Goal: Information Seeking & Learning: Learn about a topic

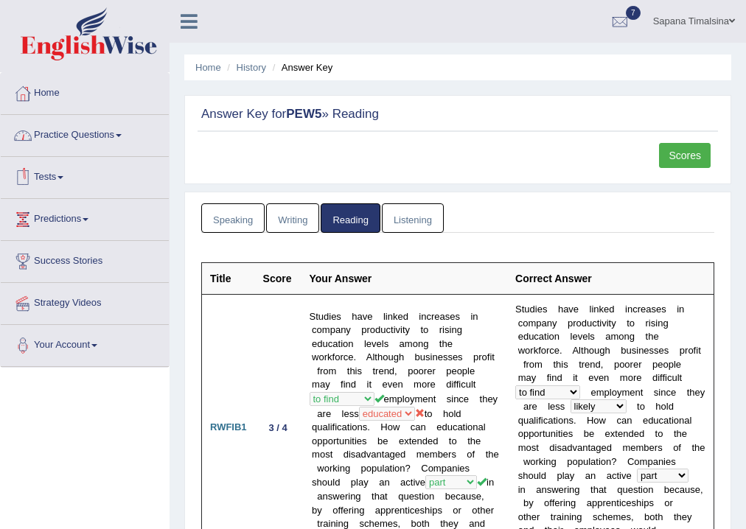
click at [60, 142] on link "Practice Questions" at bounding box center [85, 133] width 168 height 37
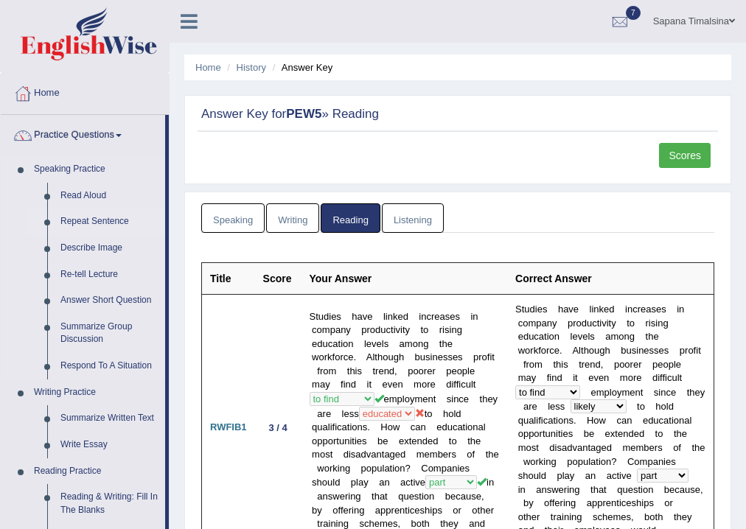
click at [78, 225] on link "Repeat Sentence" at bounding box center [109, 221] width 111 height 27
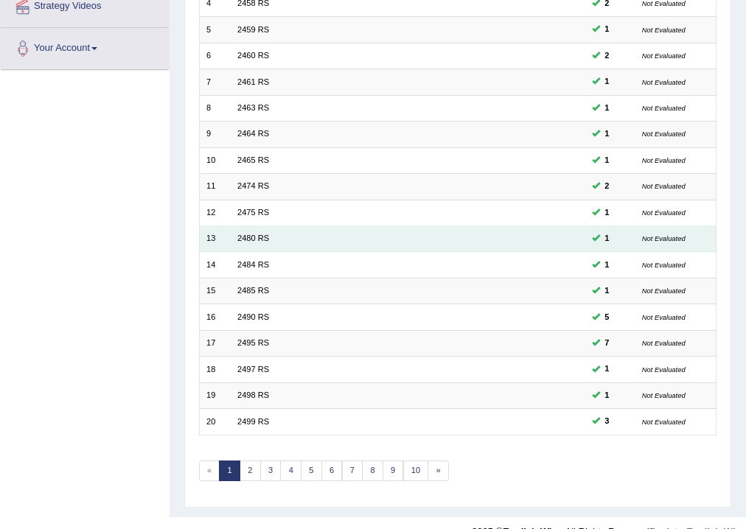
scroll to position [319, 0]
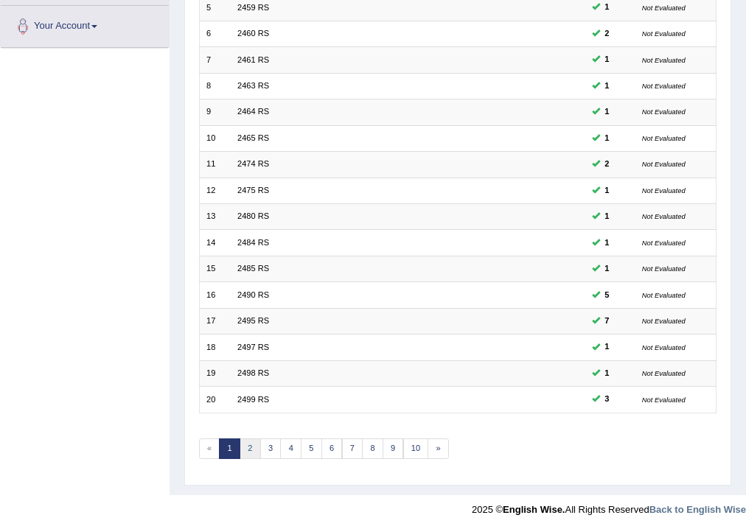
click at [245, 448] on link "2" at bounding box center [249, 448] width 21 height 21
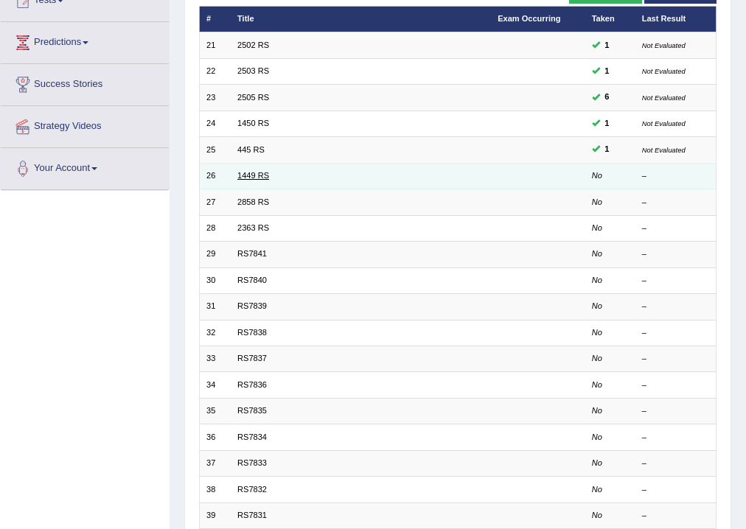
click at [242, 177] on link "1449 RS" at bounding box center [253, 175] width 32 height 9
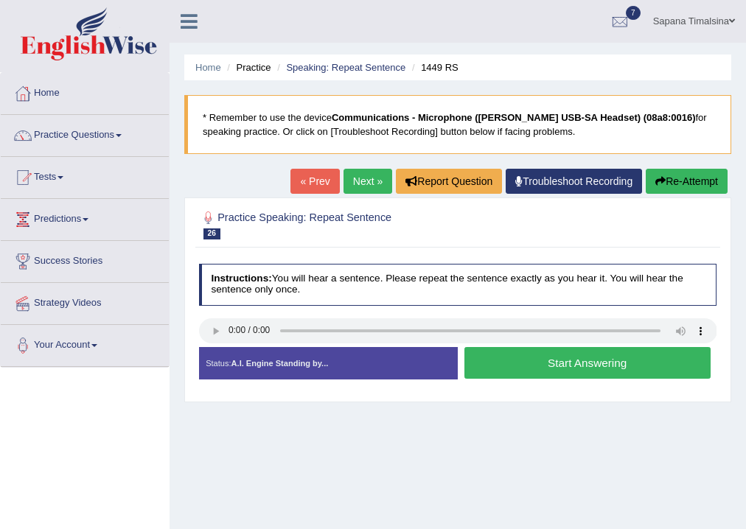
click at [536, 371] on button "Start Answering" at bounding box center [587, 363] width 246 height 32
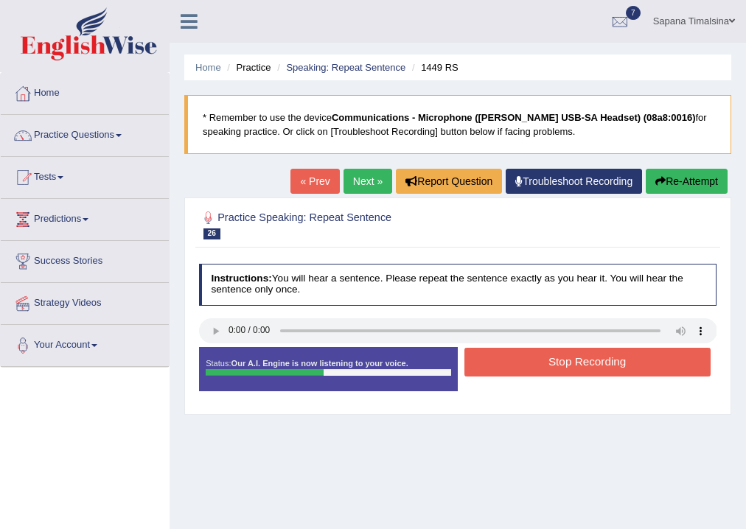
click at [530, 368] on button "Stop Recording" at bounding box center [587, 362] width 246 height 29
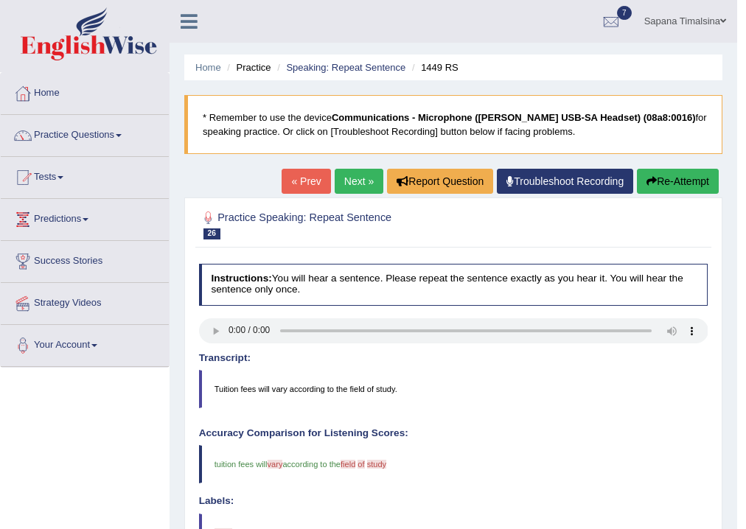
click at [360, 186] on link "Next »" at bounding box center [358, 181] width 49 height 25
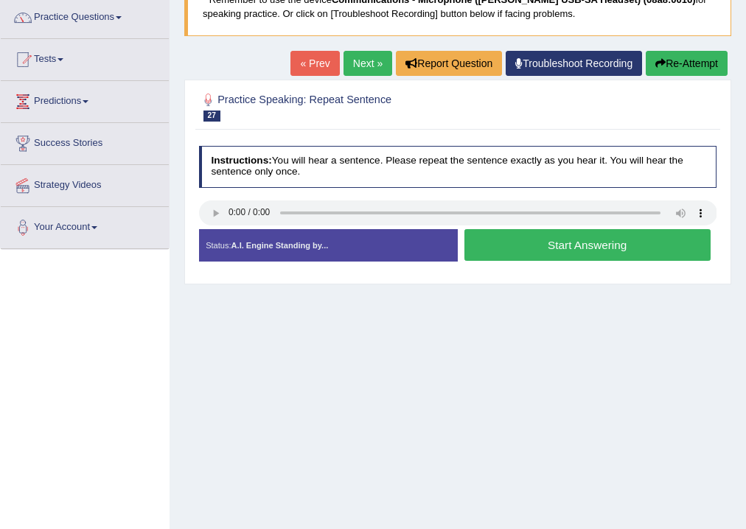
click at [550, 245] on button "Start Answering" at bounding box center [587, 245] width 246 height 32
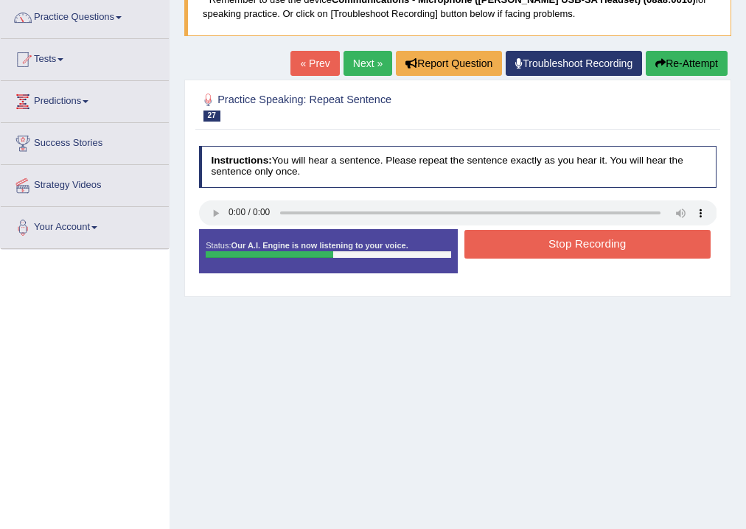
click at [550, 247] on button "Stop Recording" at bounding box center [587, 244] width 246 height 29
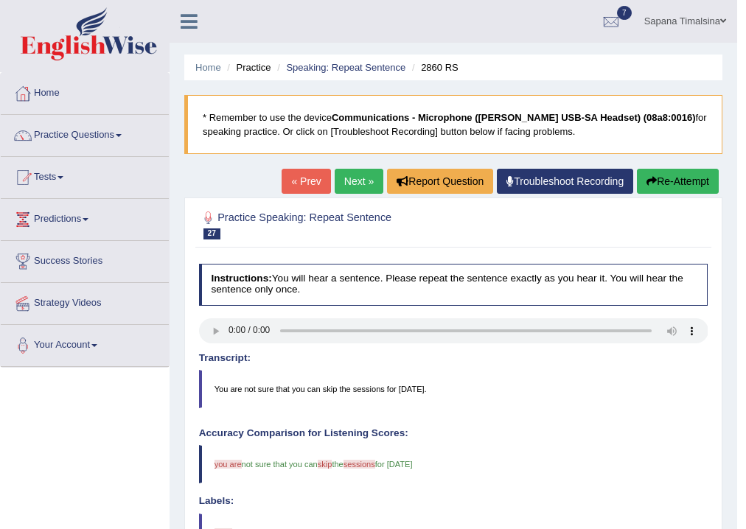
click at [358, 186] on link "Next »" at bounding box center [358, 181] width 49 height 25
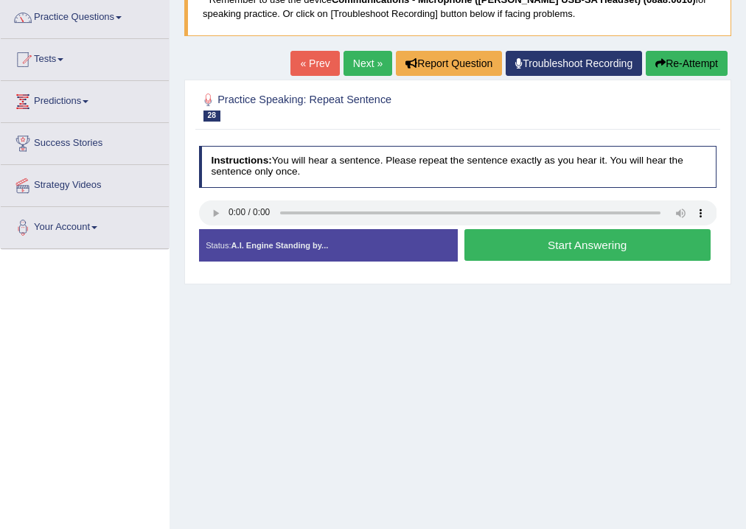
click at [509, 241] on button "Start Answering" at bounding box center [587, 245] width 246 height 32
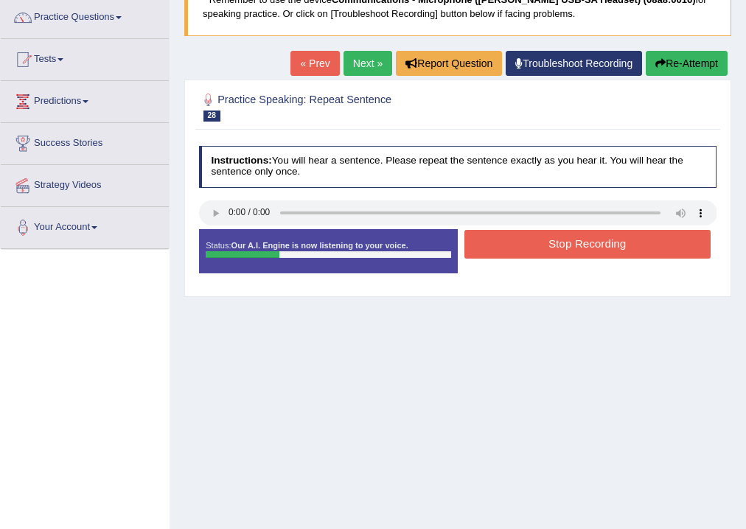
click at [519, 250] on button "Stop Recording" at bounding box center [587, 244] width 246 height 29
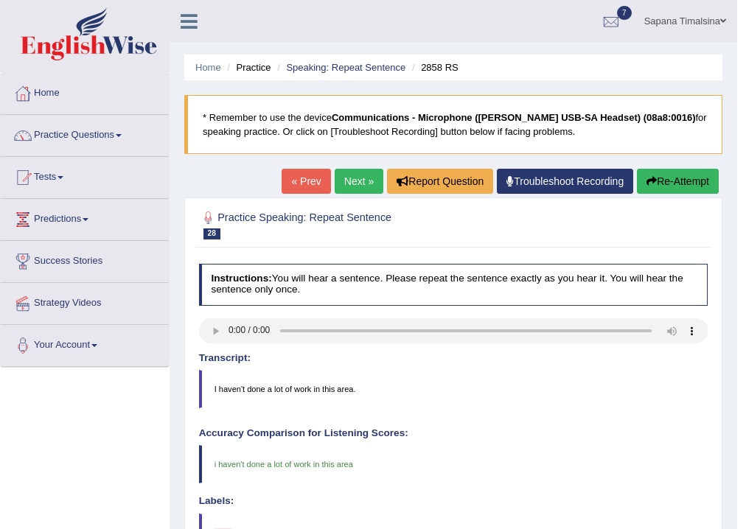
click at [345, 189] on link "Next »" at bounding box center [358, 181] width 49 height 25
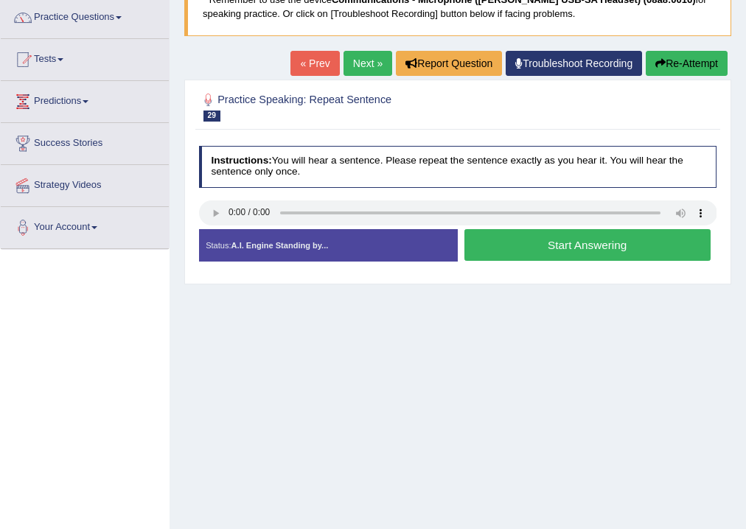
click at [528, 247] on button "Start Answering" at bounding box center [587, 245] width 246 height 32
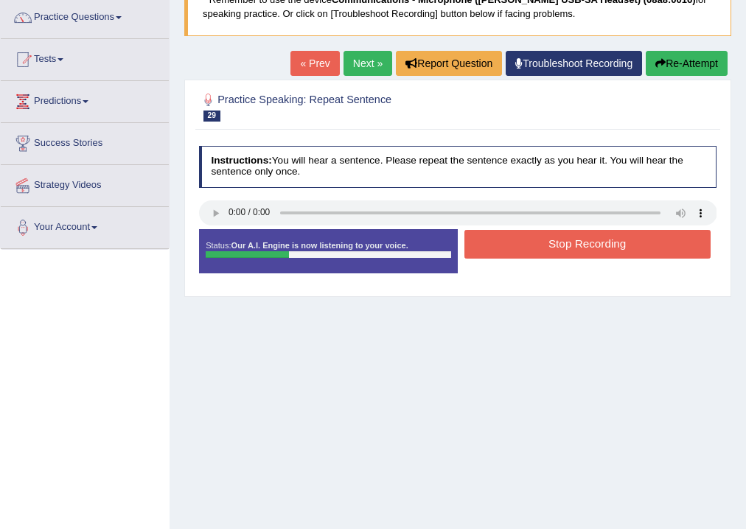
click at [539, 248] on button "Stop Recording" at bounding box center [587, 244] width 246 height 29
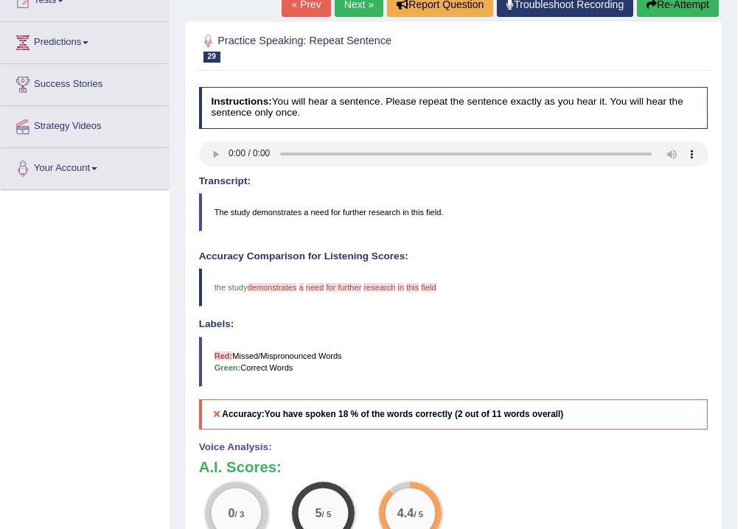
scroll to position [59, 0]
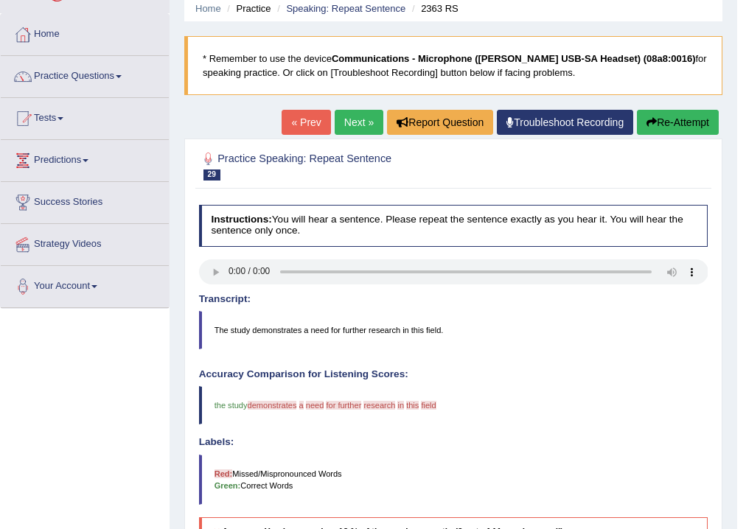
click at [682, 130] on button "Re-Attempt" at bounding box center [678, 122] width 82 height 25
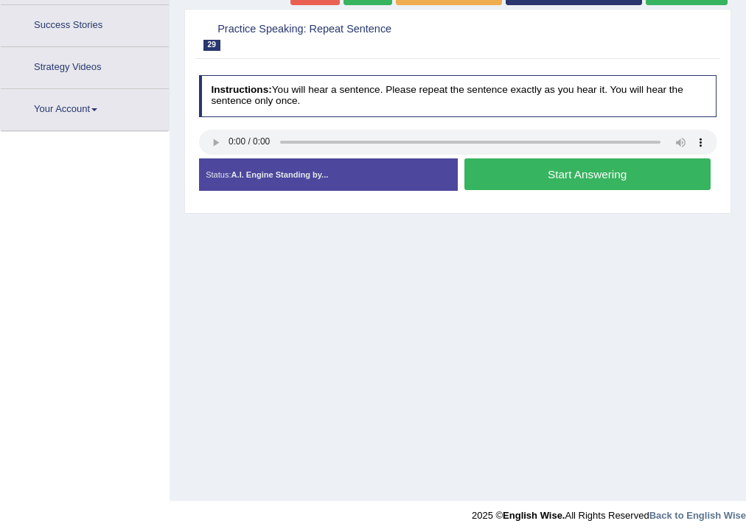
scroll to position [236, 0]
click at [533, 168] on button "Start Answering" at bounding box center [587, 174] width 246 height 32
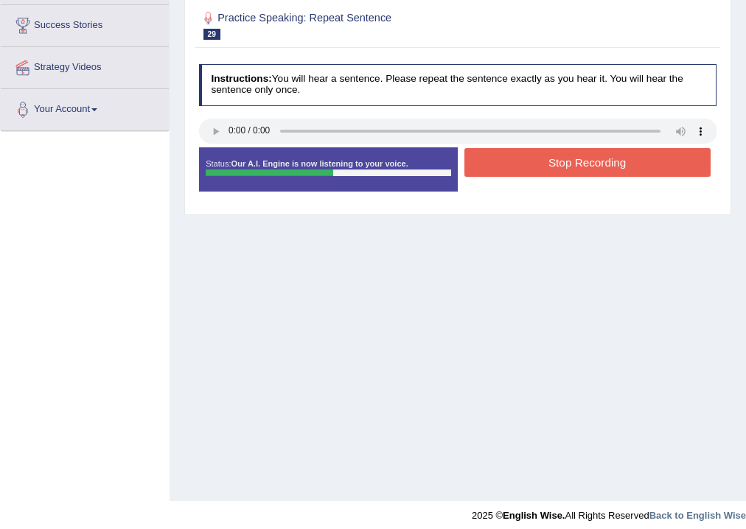
click at [546, 162] on button "Stop Recording" at bounding box center [587, 162] width 246 height 29
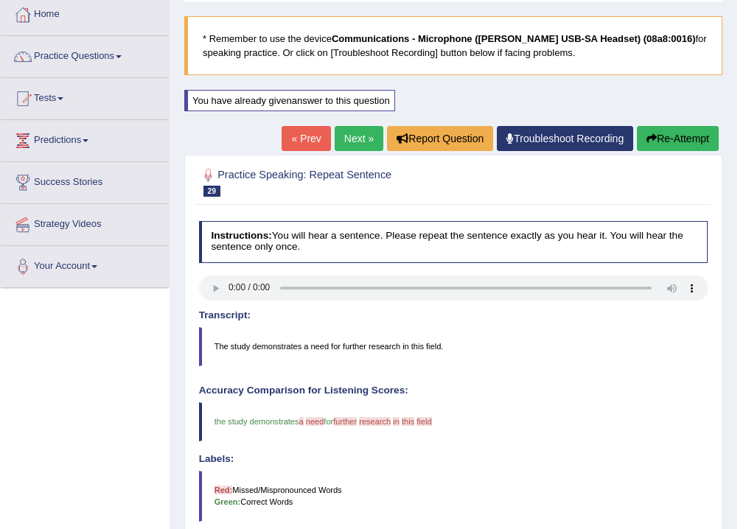
scroll to position [0, 0]
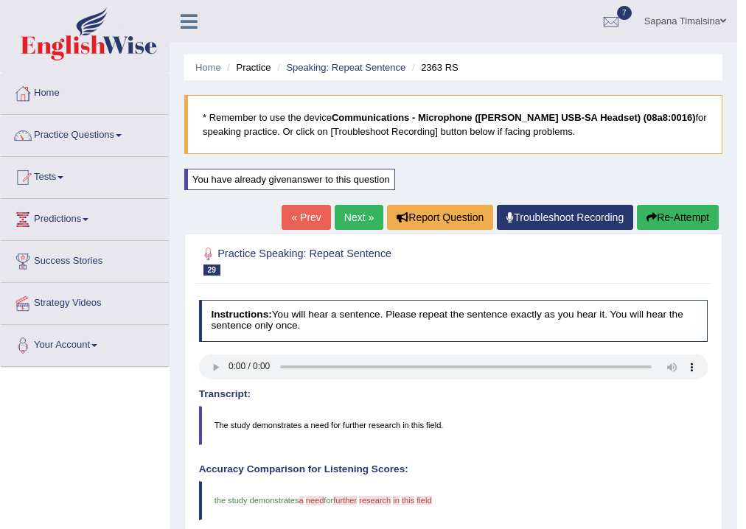
click at [673, 224] on button "Re-Attempt" at bounding box center [678, 217] width 82 height 25
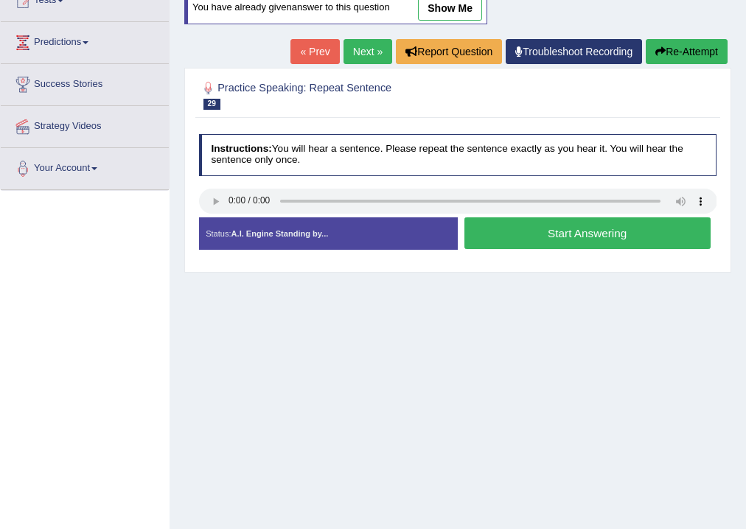
scroll to position [177, 0]
click at [550, 234] on button "Start Answering" at bounding box center [587, 233] width 246 height 32
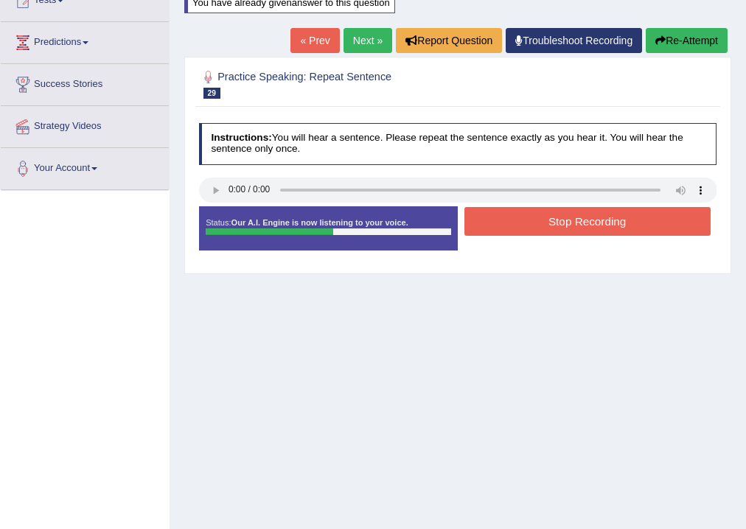
click at [542, 227] on button "Stop Recording" at bounding box center [587, 221] width 246 height 29
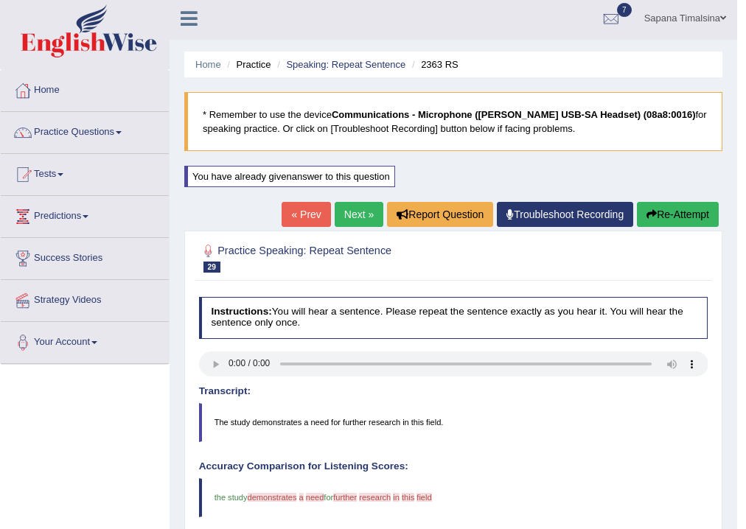
scroll to position [0, 0]
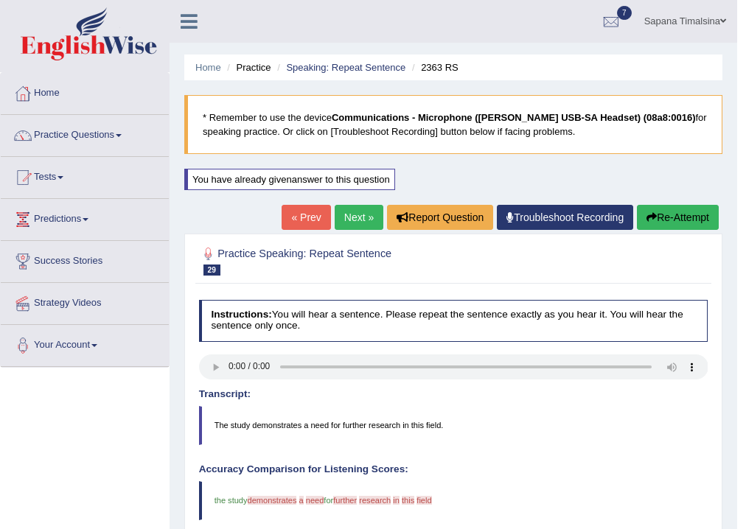
click at [646, 215] on icon "button" at bounding box center [651, 217] width 10 height 10
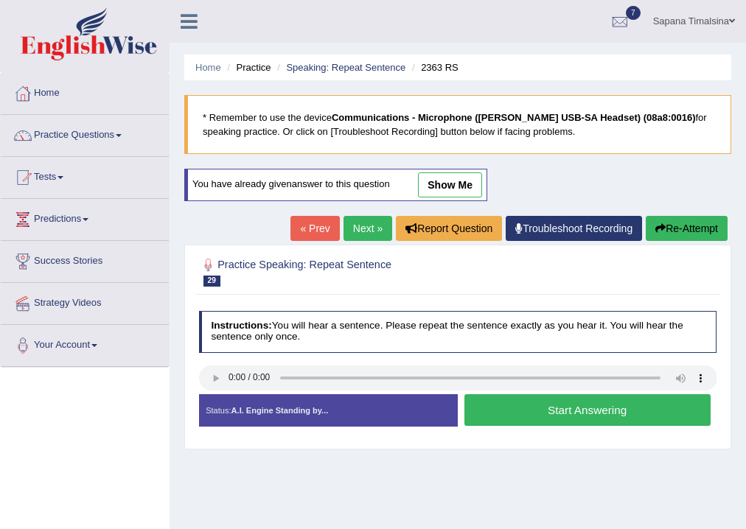
drag, startPoint x: 538, startPoint y: 410, endPoint x: 544, endPoint y: 401, distance: 11.2
click at [542, 404] on button "Start Answering" at bounding box center [587, 410] width 246 height 32
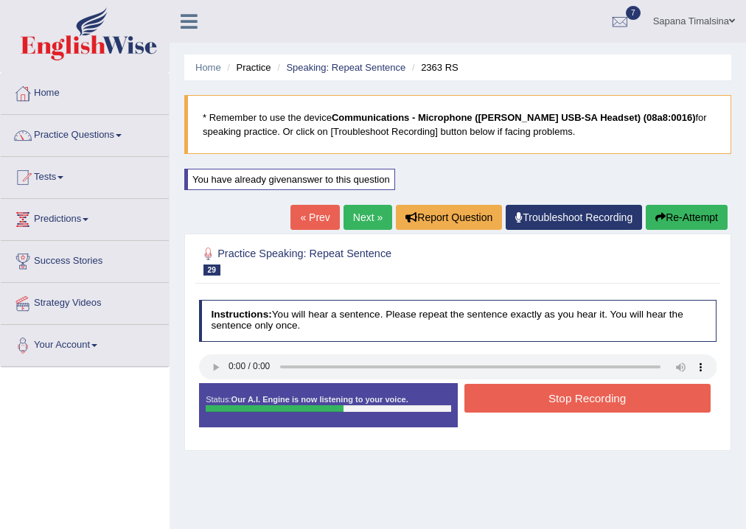
click at [541, 402] on button "Stop Recording" at bounding box center [587, 398] width 246 height 29
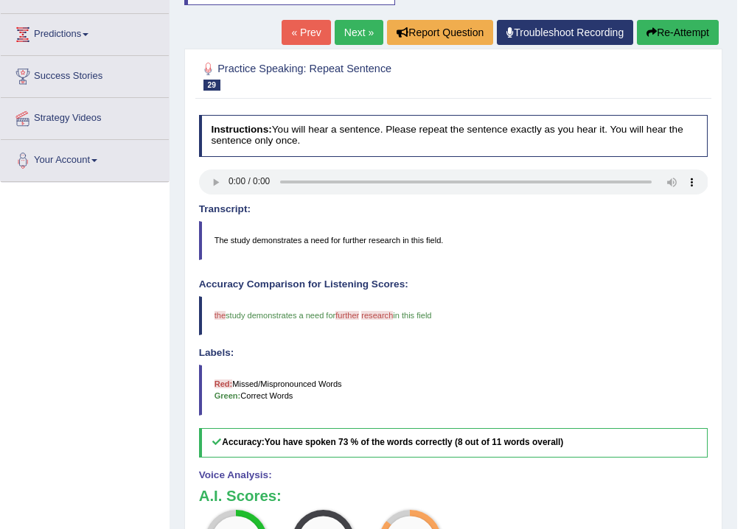
scroll to position [59, 0]
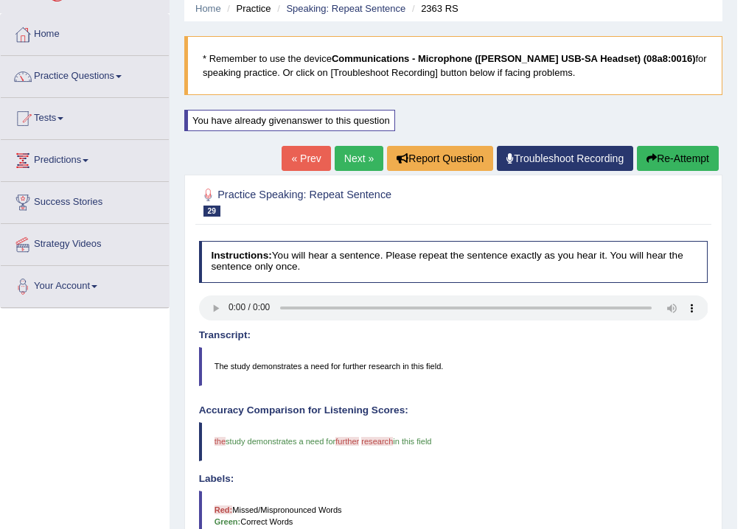
click at [357, 157] on link "Next »" at bounding box center [358, 158] width 49 height 25
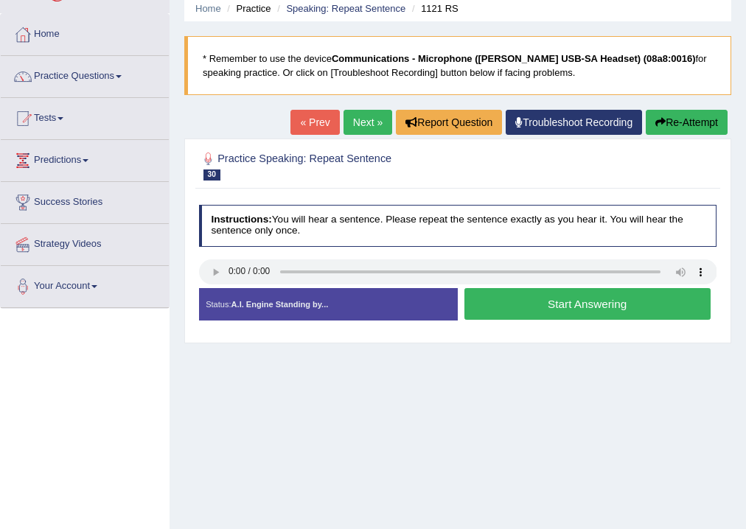
click at [581, 301] on button "Start Answering" at bounding box center [587, 304] width 246 height 32
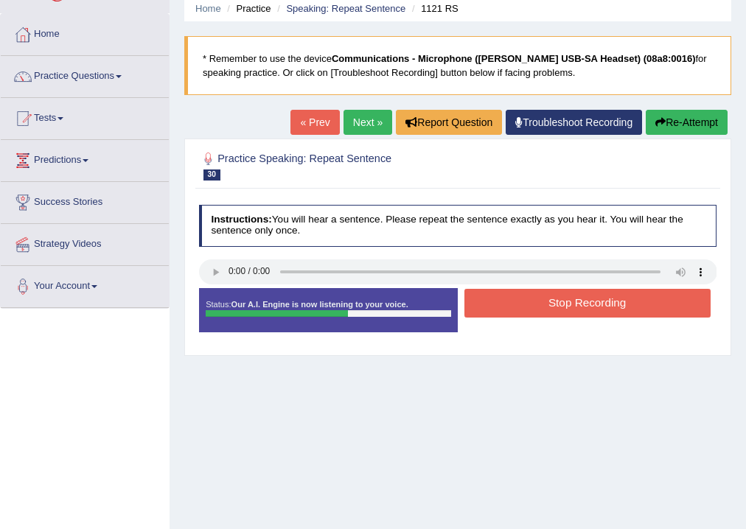
click at [553, 304] on button "Stop Recording" at bounding box center [587, 303] width 246 height 29
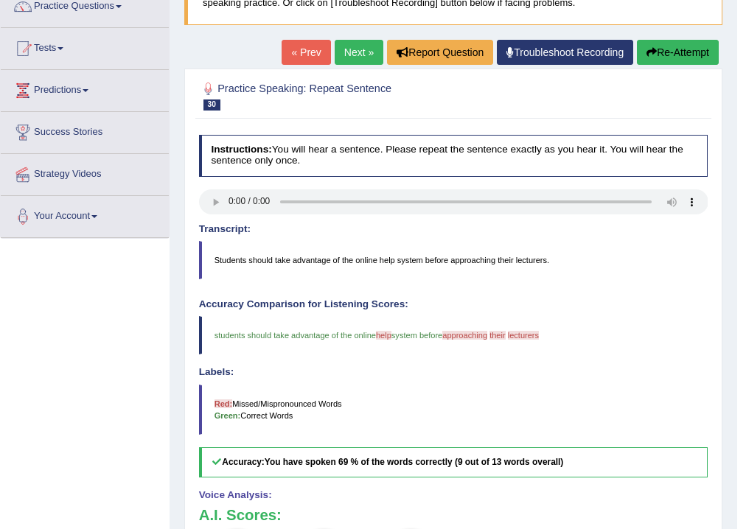
scroll to position [21, 0]
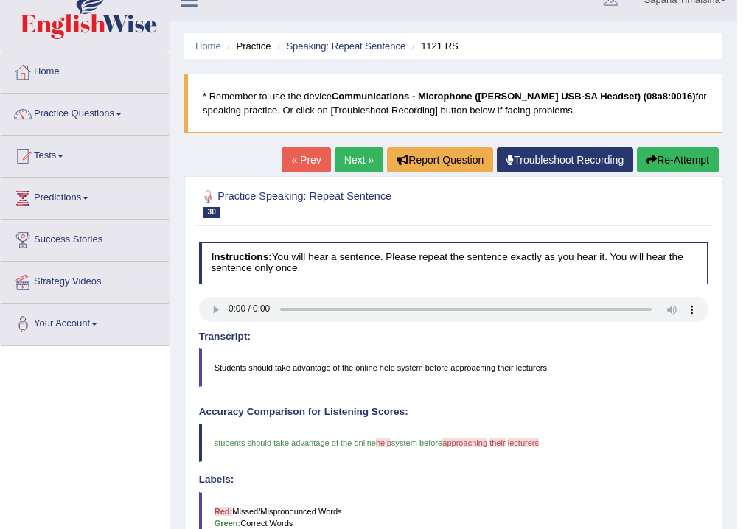
click at [345, 163] on link "Next »" at bounding box center [358, 159] width 49 height 25
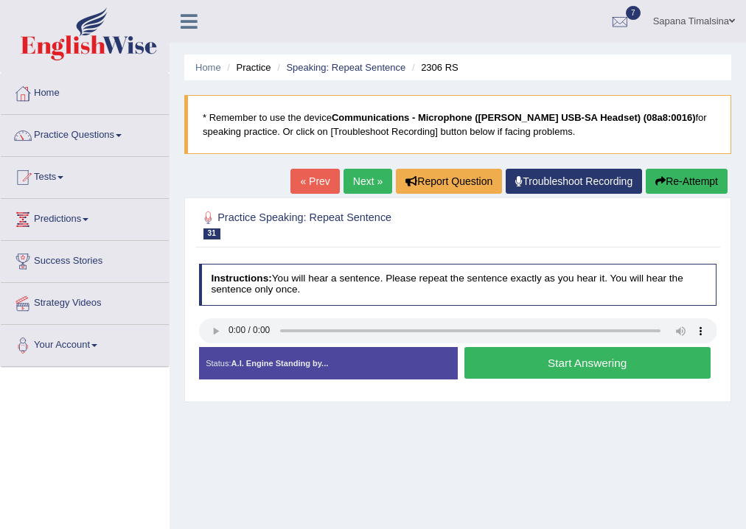
click at [535, 368] on button "Start Answering" at bounding box center [587, 363] width 246 height 32
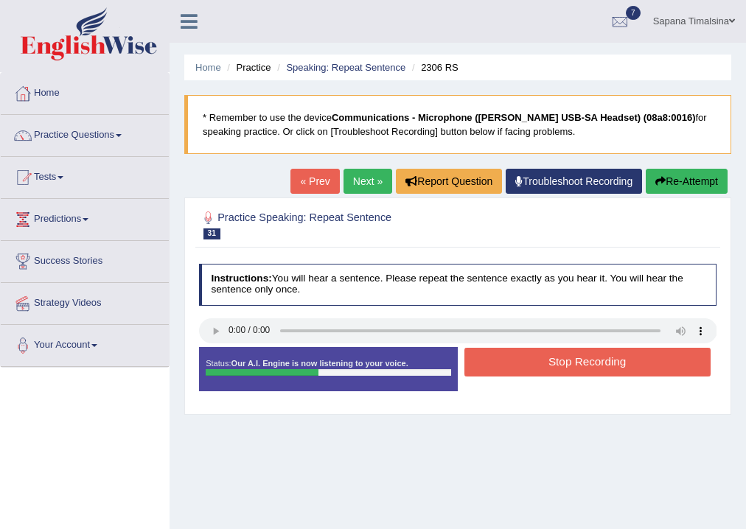
click at [527, 365] on button "Stop Recording" at bounding box center [587, 362] width 246 height 29
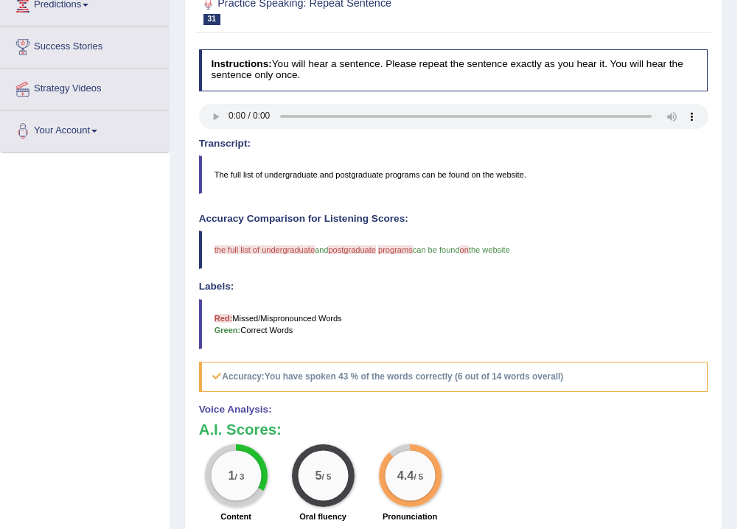
scroll to position [139, 0]
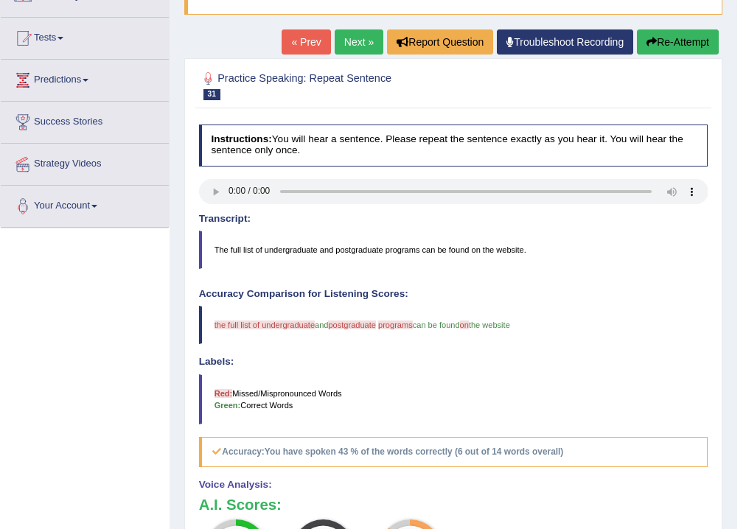
click at [674, 43] on button "Re-Attempt" at bounding box center [678, 41] width 82 height 25
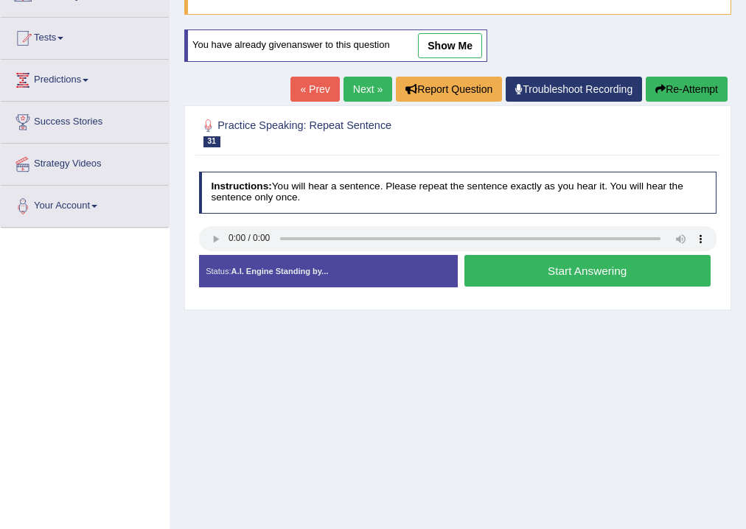
click at [533, 276] on button "Start Answering" at bounding box center [587, 271] width 246 height 32
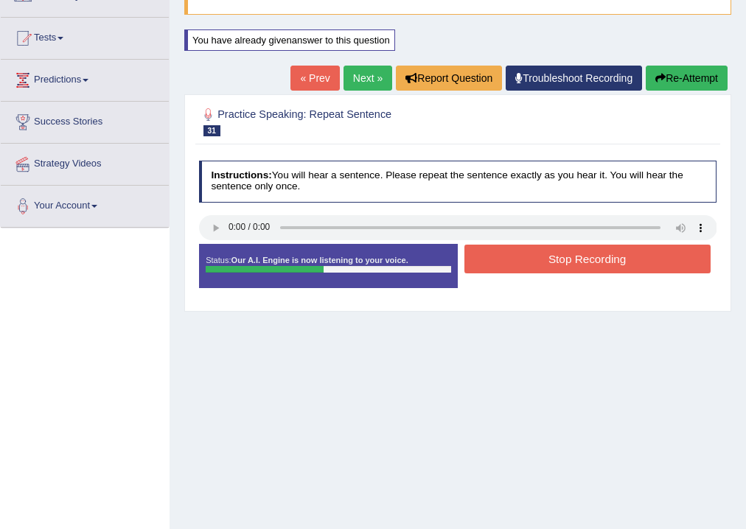
click at [527, 264] on button "Stop Recording" at bounding box center [587, 259] width 246 height 29
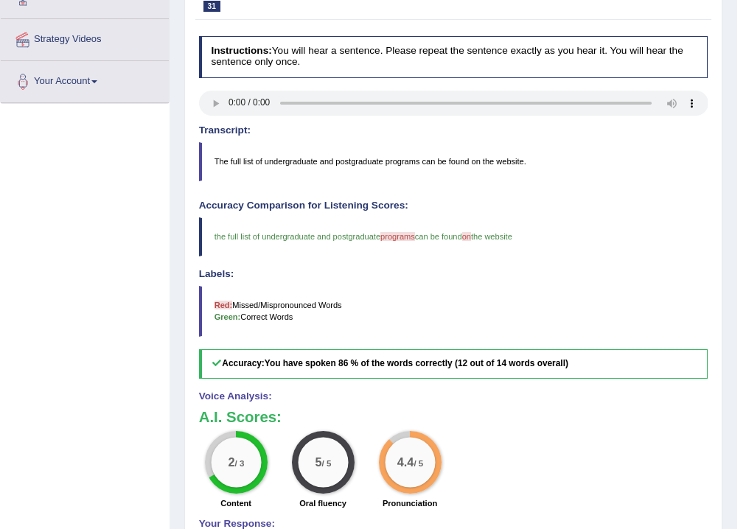
scroll to position [175, 0]
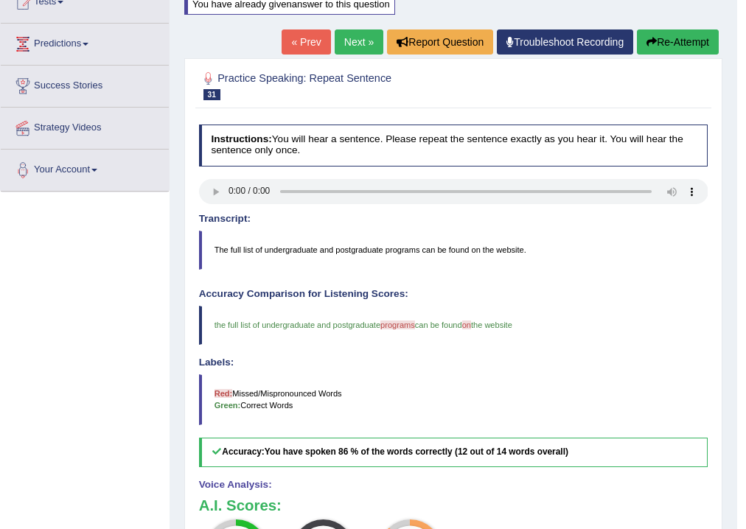
click at [344, 39] on link "Next »" at bounding box center [358, 41] width 49 height 25
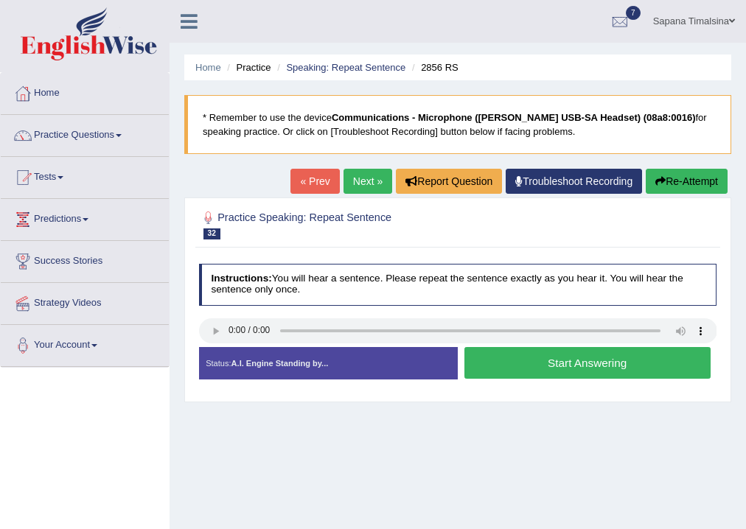
click at [528, 368] on button "Start Answering" at bounding box center [587, 363] width 246 height 32
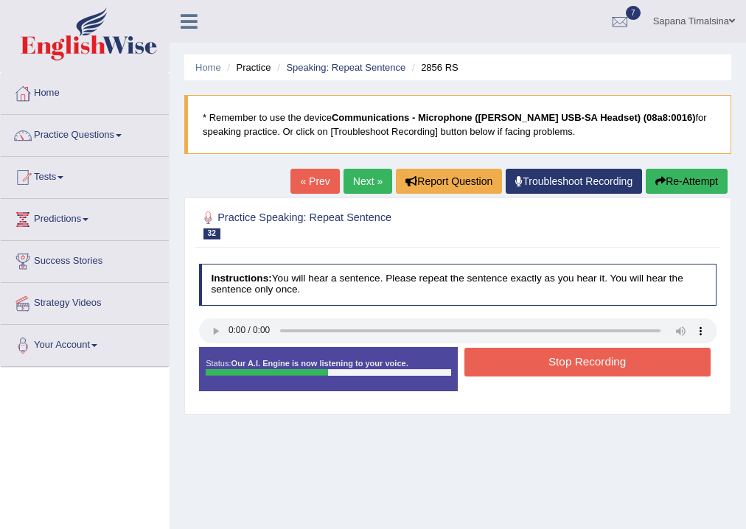
click at [532, 365] on button "Stop Recording" at bounding box center [587, 362] width 246 height 29
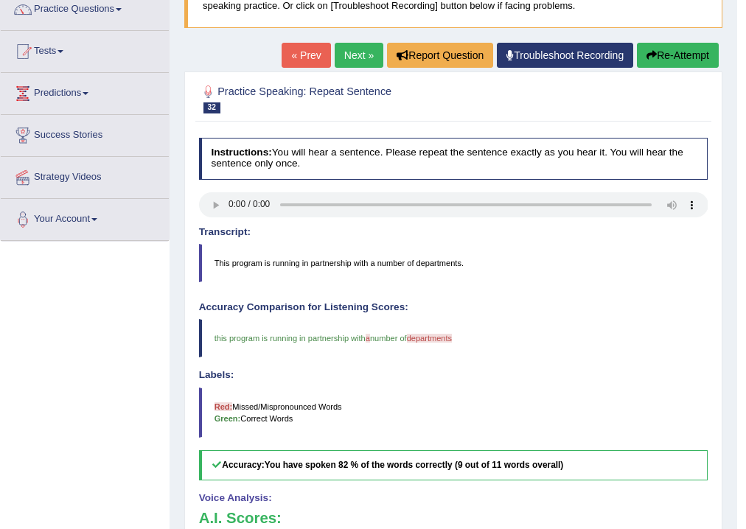
scroll to position [59, 0]
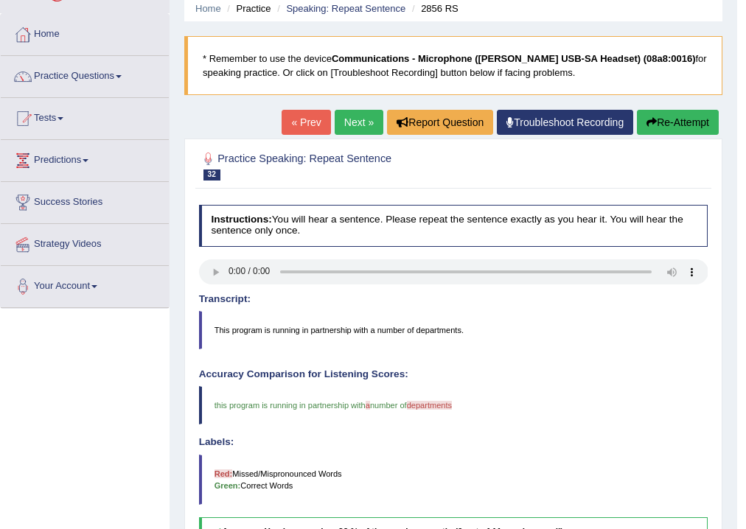
click at [351, 124] on link "Next »" at bounding box center [358, 122] width 49 height 25
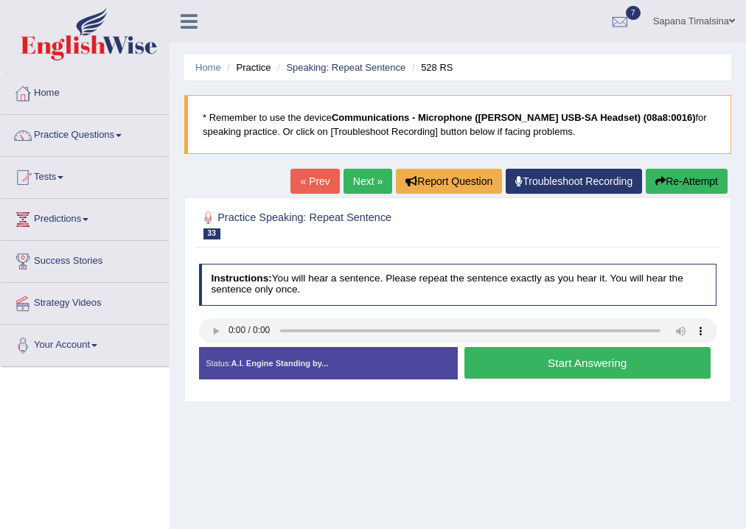
click at [505, 362] on button "Start Answering" at bounding box center [587, 363] width 246 height 32
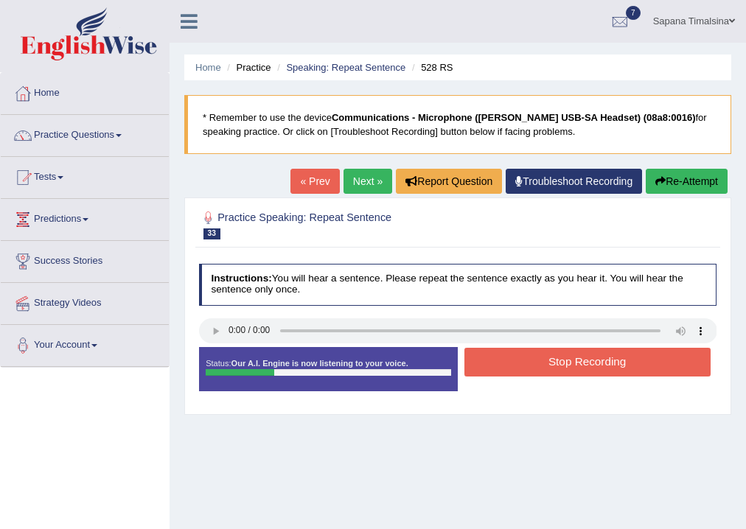
click at [562, 364] on button "Stop Recording" at bounding box center [587, 362] width 246 height 29
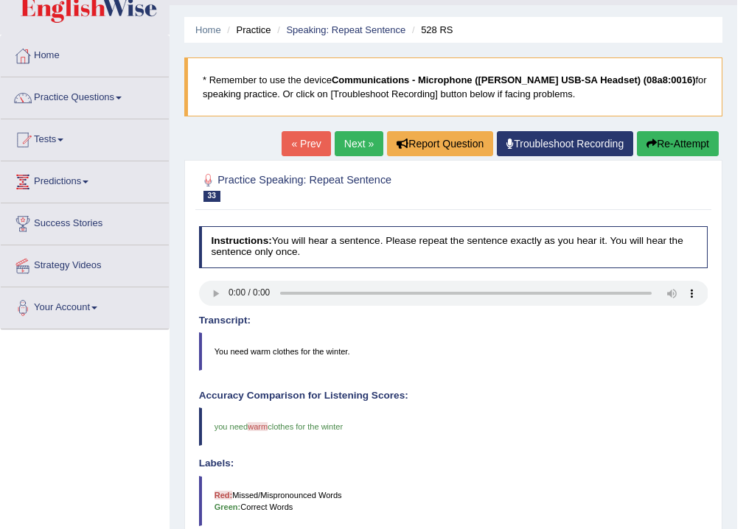
scroll to position [59, 0]
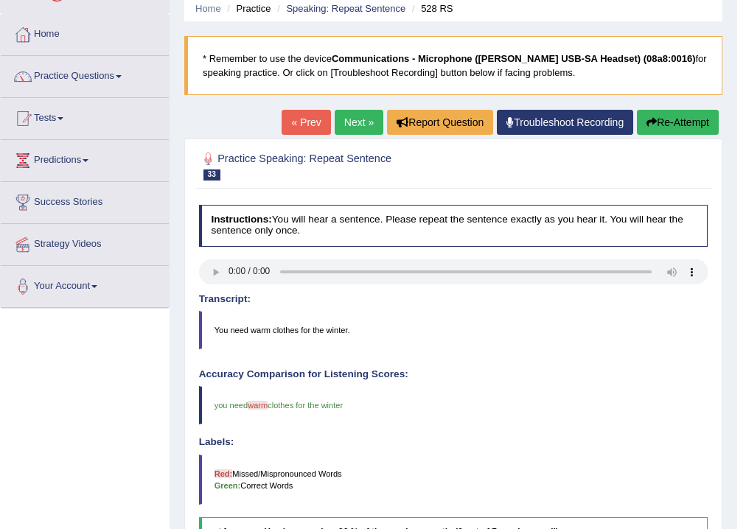
click at [348, 119] on link "Next »" at bounding box center [358, 122] width 49 height 25
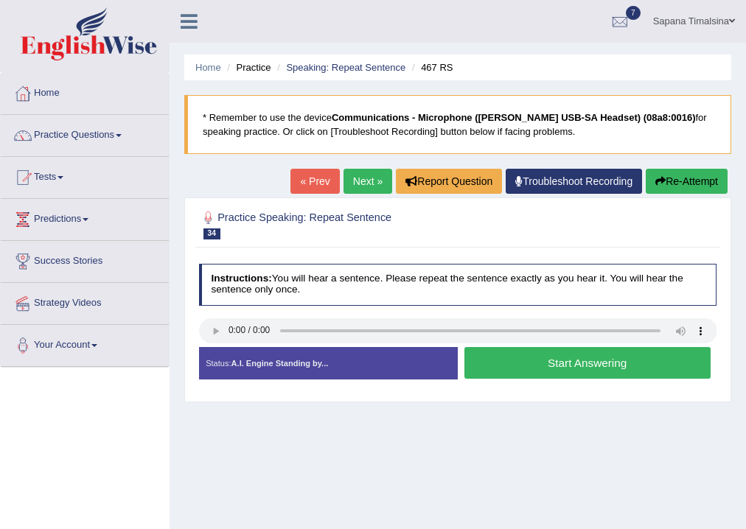
click at [501, 365] on button "Start Answering" at bounding box center [587, 363] width 246 height 32
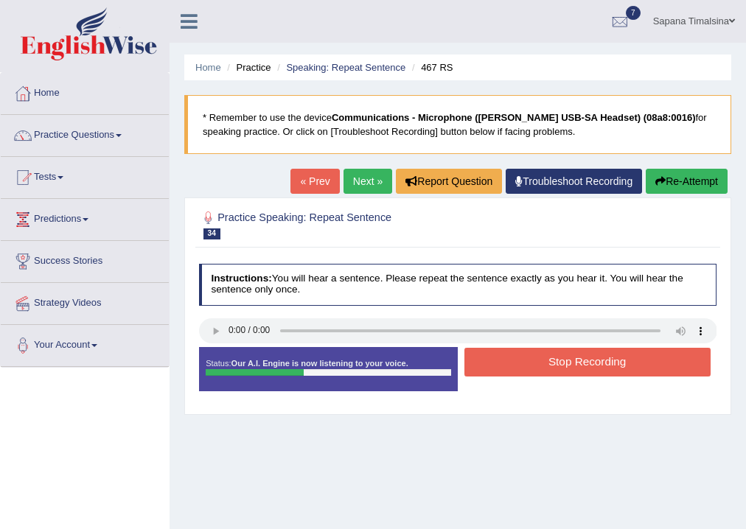
click at [543, 359] on button "Stop Recording" at bounding box center [587, 362] width 246 height 29
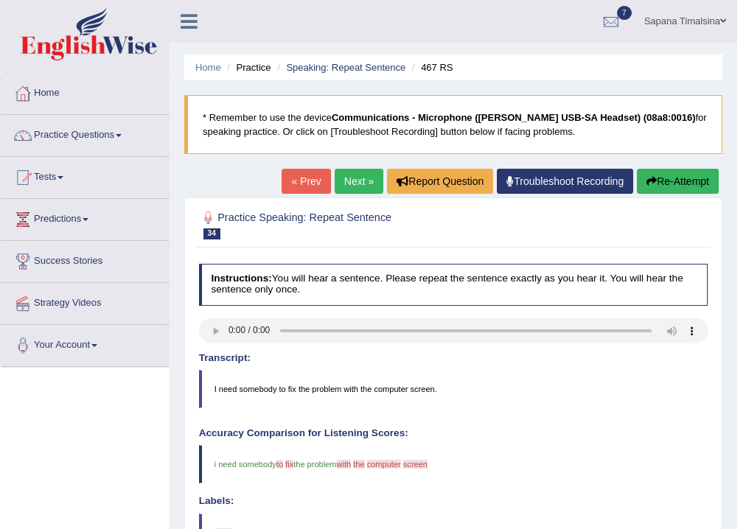
click at [340, 176] on link "Next »" at bounding box center [358, 181] width 49 height 25
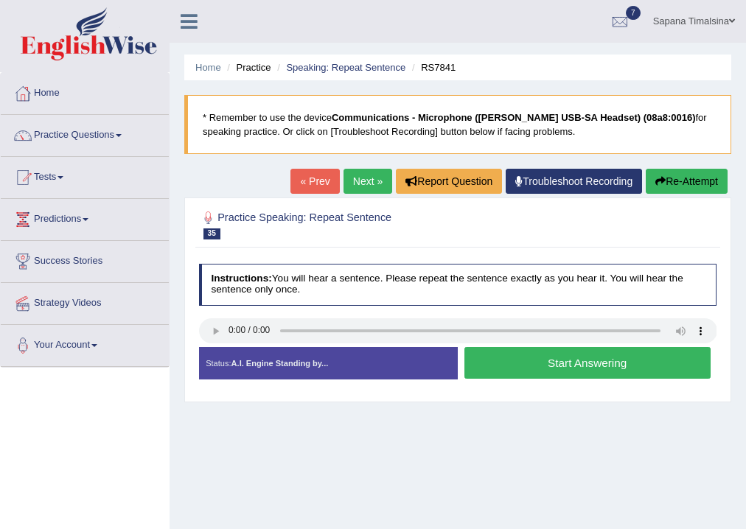
click at [492, 362] on button "Start Answering" at bounding box center [587, 363] width 246 height 32
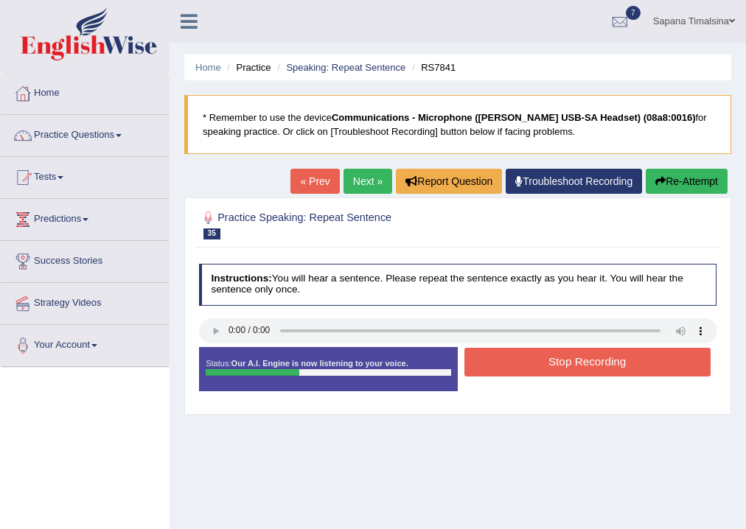
click at [510, 354] on button "Stop Recording" at bounding box center [587, 362] width 246 height 29
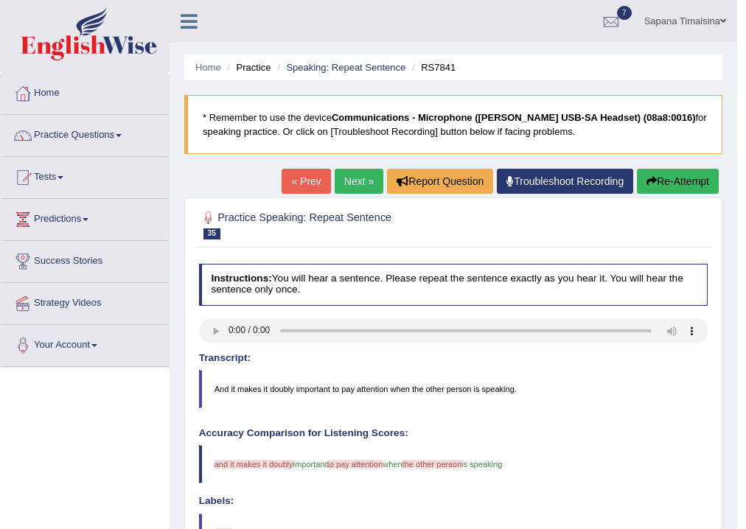
click at [665, 180] on button "Re-Attempt" at bounding box center [678, 181] width 82 height 25
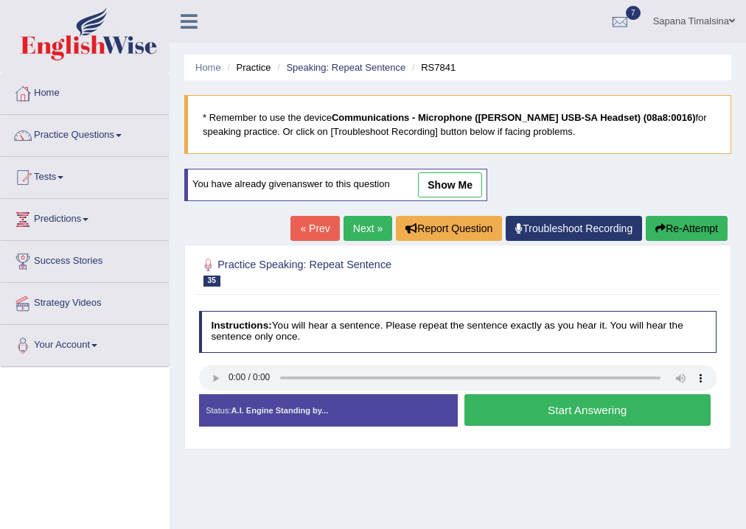
click at [559, 411] on button "Start Answering" at bounding box center [587, 410] width 246 height 32
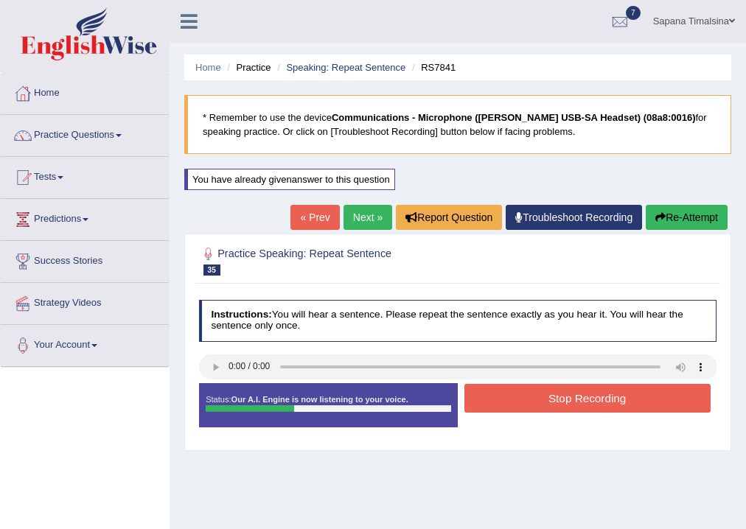
click at [558, 407] on button "Stop Recording" at bounding box center [587, 398] width 246 height 29
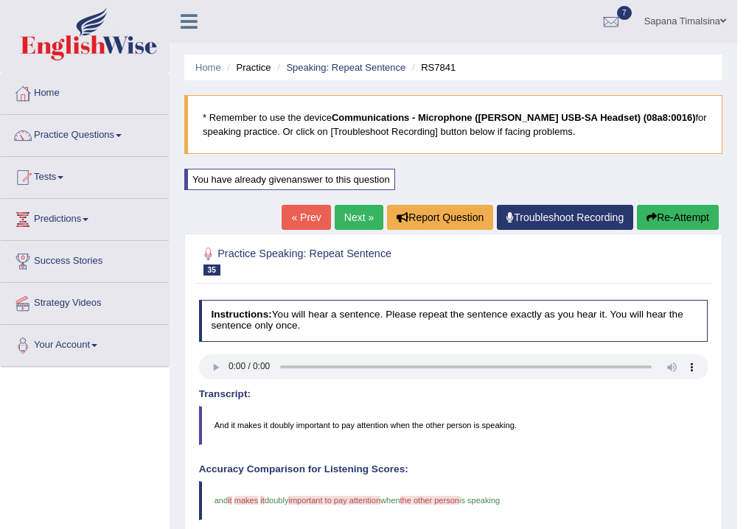
click at [653, 218] on button "Re-Attempt" at bounding box center [678, 217] width 82 height 25
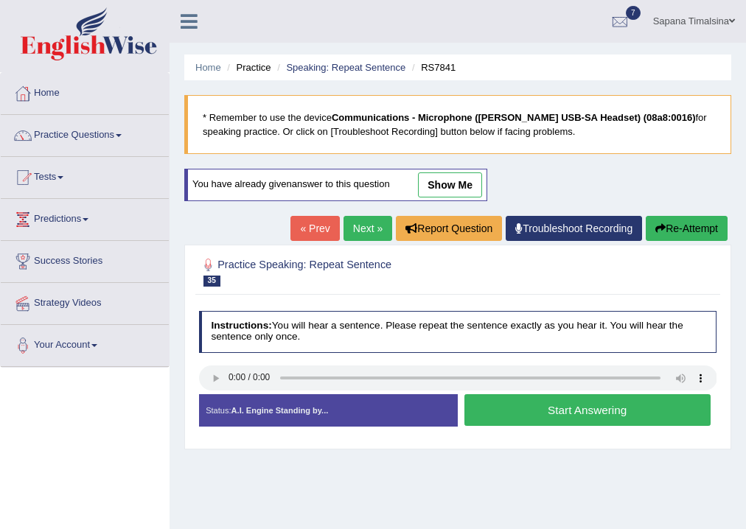
click at [569, 410] on button "Start Answering" at bounding box center [587, 410] width 246 height 32
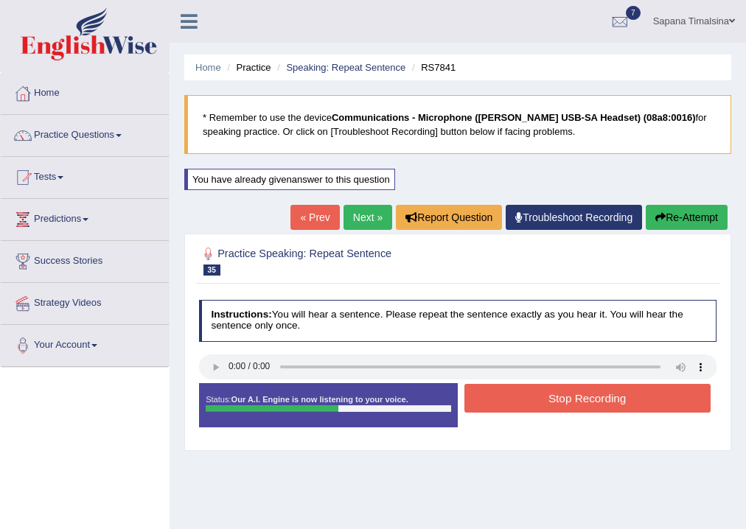
click at [567, 402] on button "Stop Recording" at bounding box center [587, 398] width 246 height 29
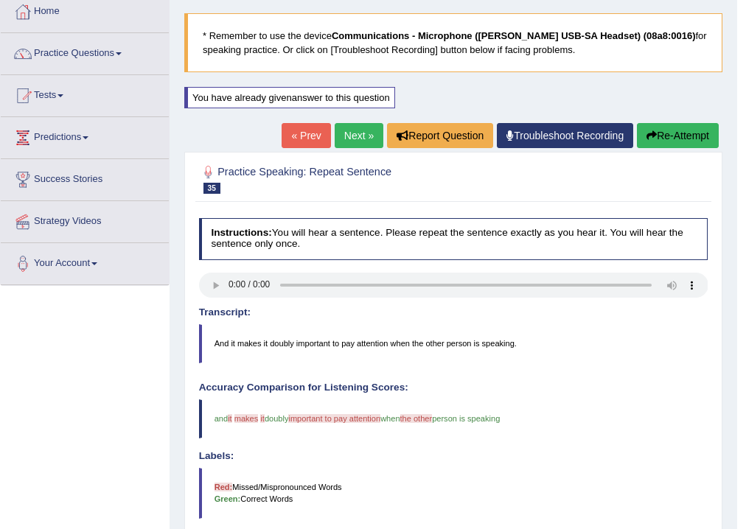
scroll to position [59, 0]
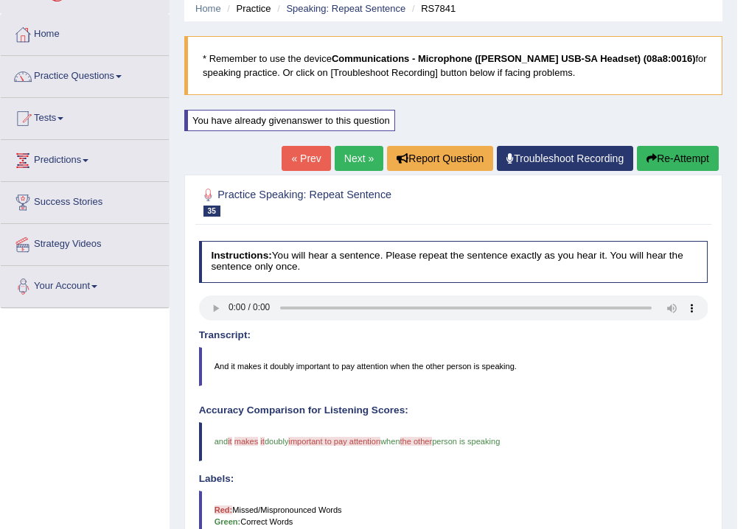
click at [659, 161] on button "Re-Attempt" at bounding box center [678, 158] width 82 height 25
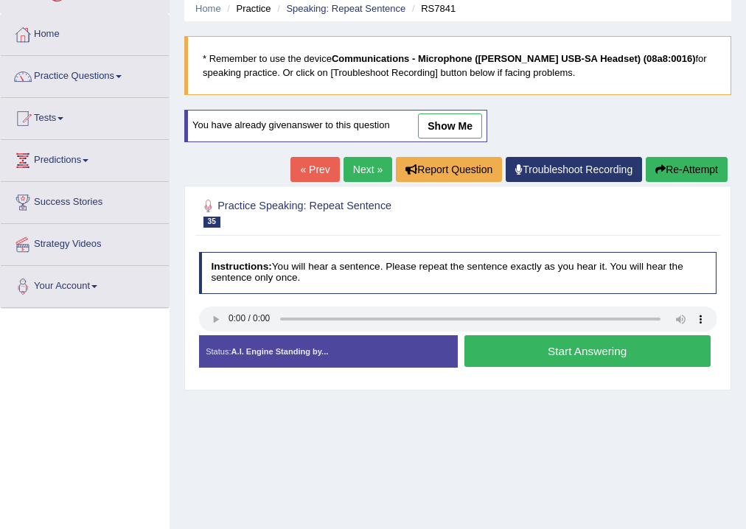
click at [514, 351] on button "Start Answering" at bounding box center [587, 351] width 246 height 32
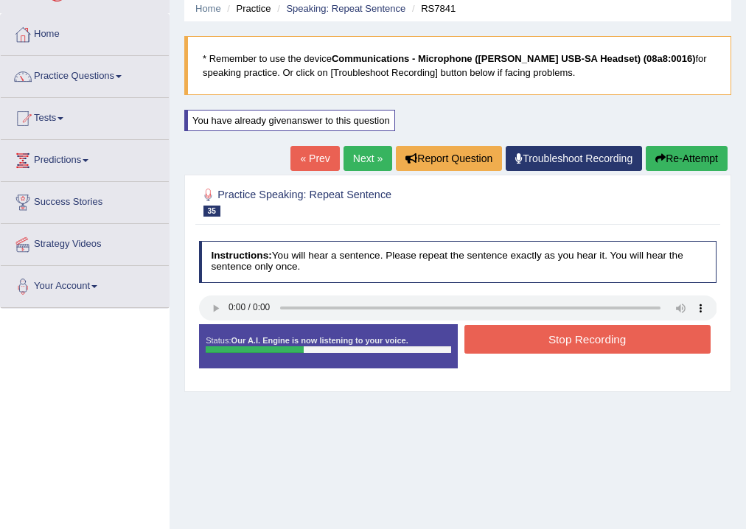
click at [501, 344] on button "Stop Recording" at bounding box center [587, 339] width 246 height 29
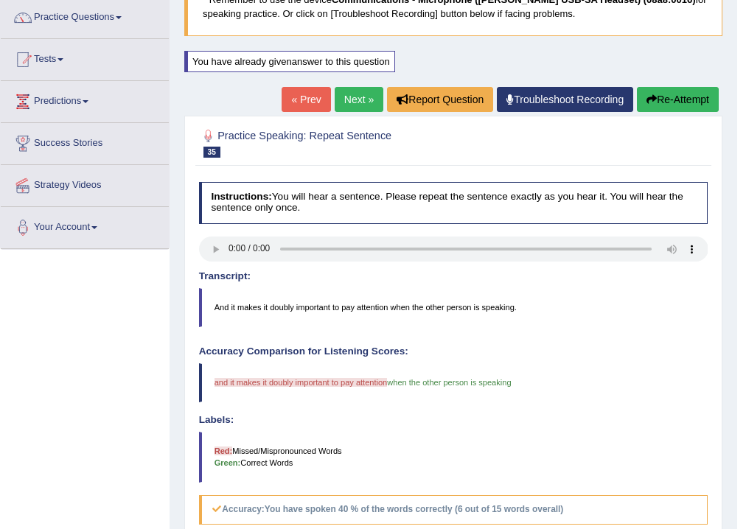
scroll to position [59, 0]
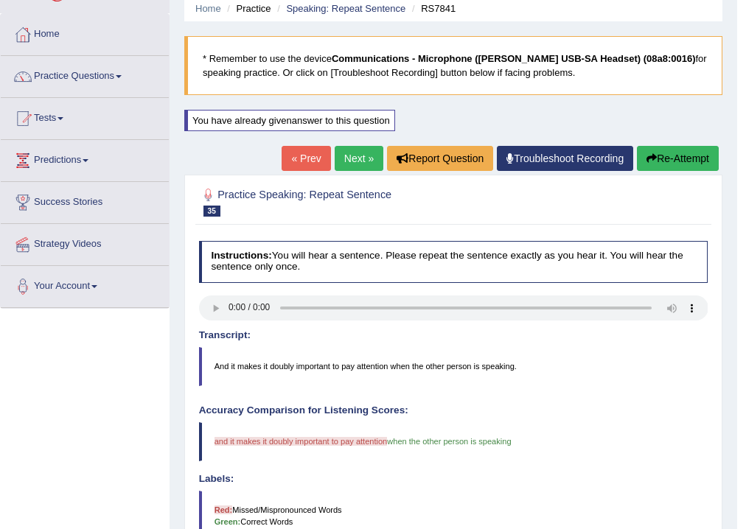
click at [684, 165] on button "Re-Attempt" at bounding box center [678, 158] width 82 height 25
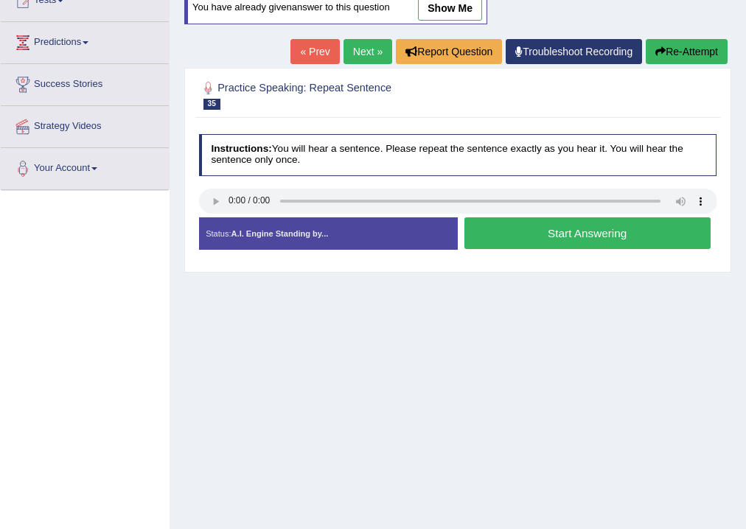
scroll to position [177, 0]
click at [584, 234] on button "Start Answering" at bounding box center [587, 233] width 246 height 32
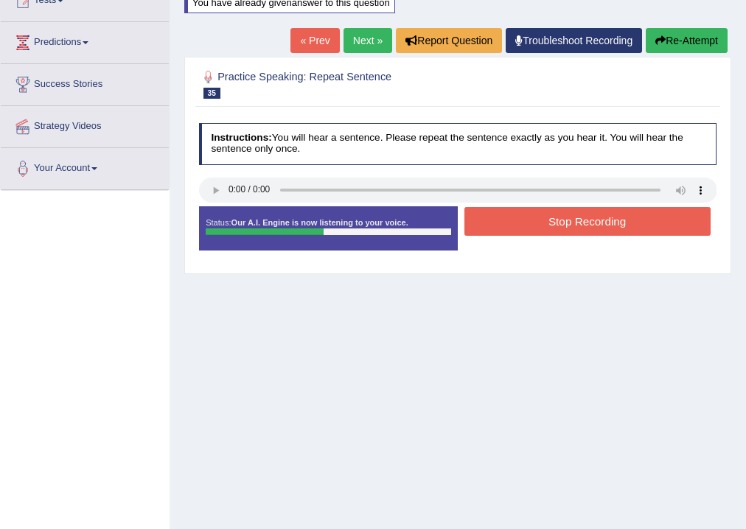
click at [571, 220] on button "Stop Recording" at bounding box center [587, 221] width 246 height 29
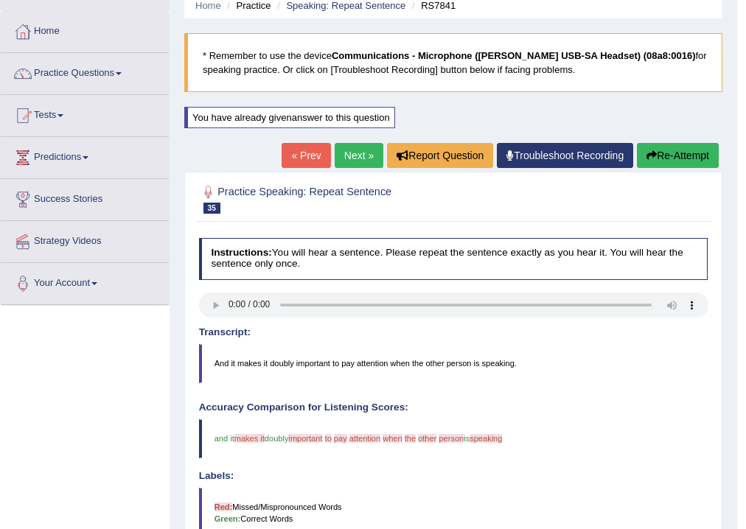
scroll to position [0, 0]
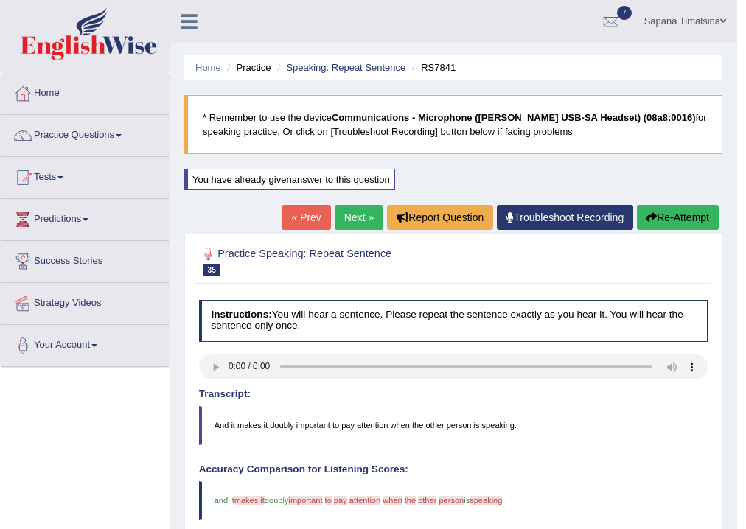
click at [653, 222] on button "Re-Attempt" at bounding box center [678, 217] width 82 height 25
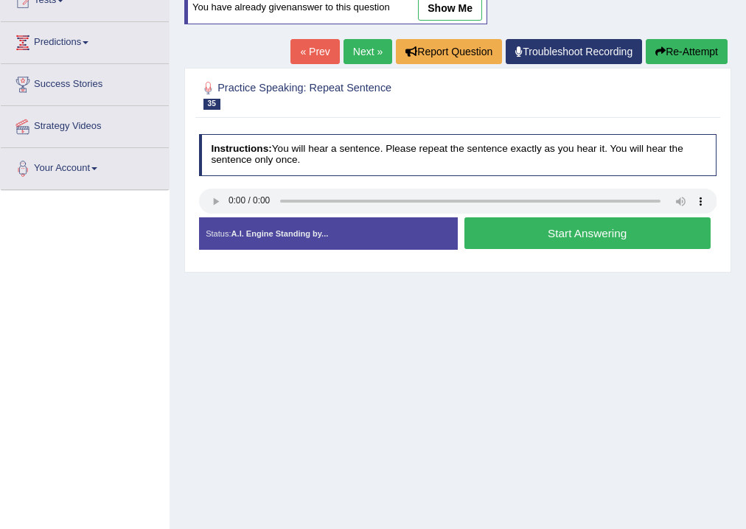
click at [535, 240] on button "Start Answering" at bounding box center [587, 233] width 246 height 32
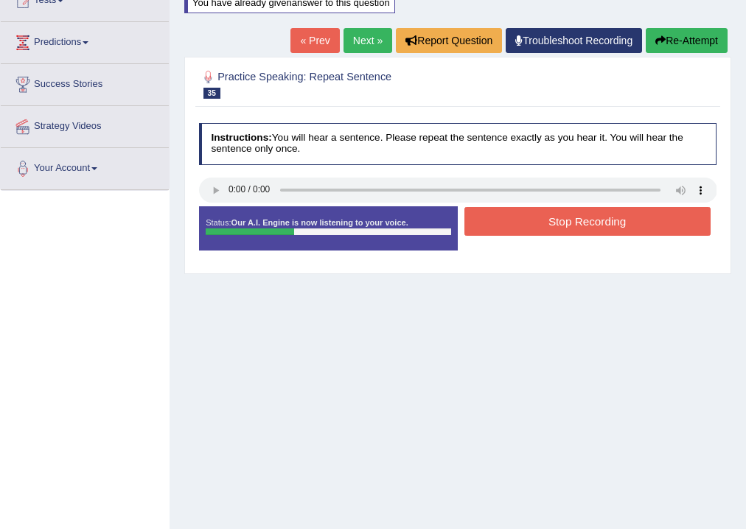
click at [541, 225] on button "Stop Recording" at bounding box center [587, 221] width 246 height 29
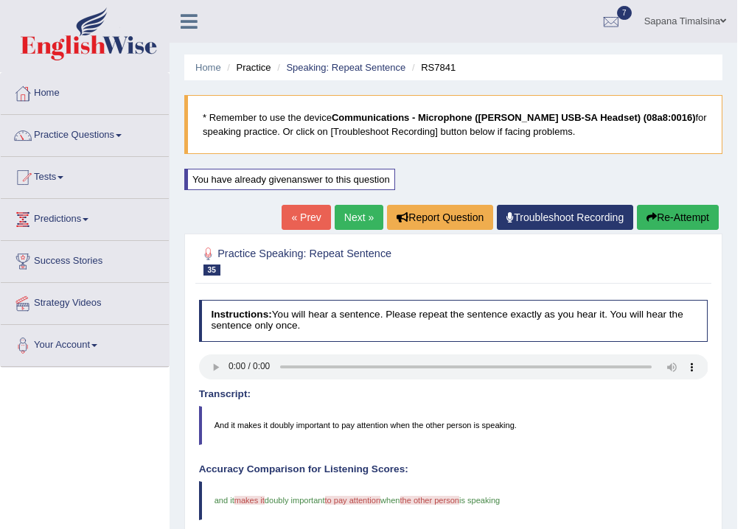
click at [651, 217] on icon "button" at bounding box center [651, 217] width 10 height 10
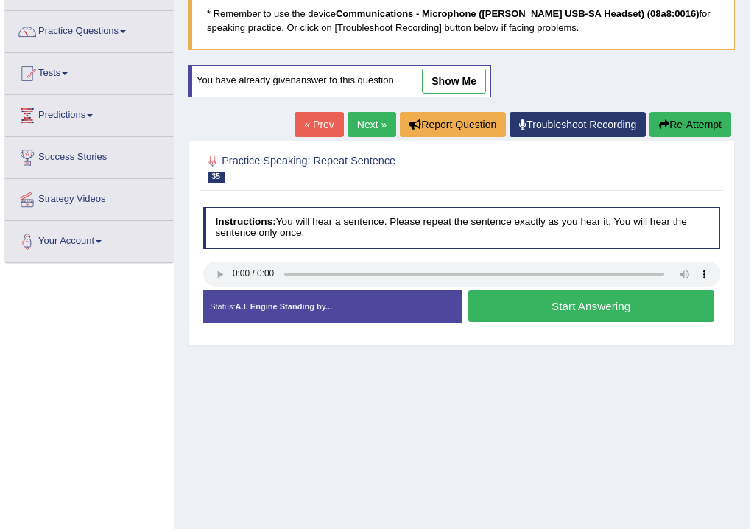
scroll to position [68, 0]
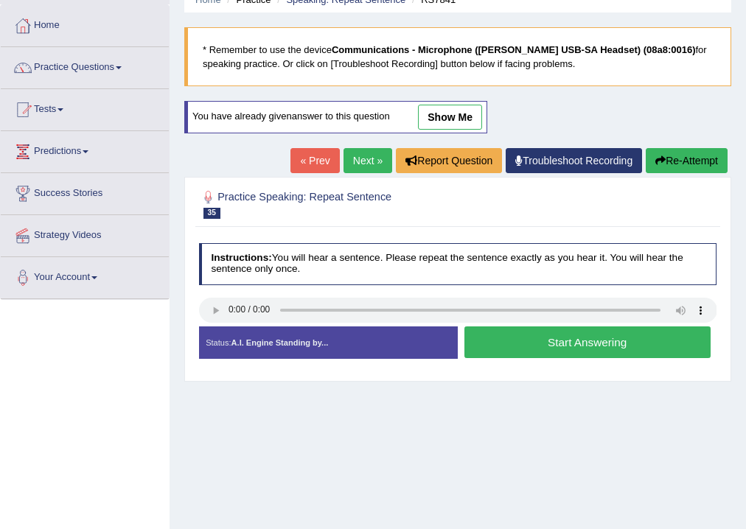
click at [522, 341] on button "Start Answering" at bounding box center [587, 342] width 246 height 32
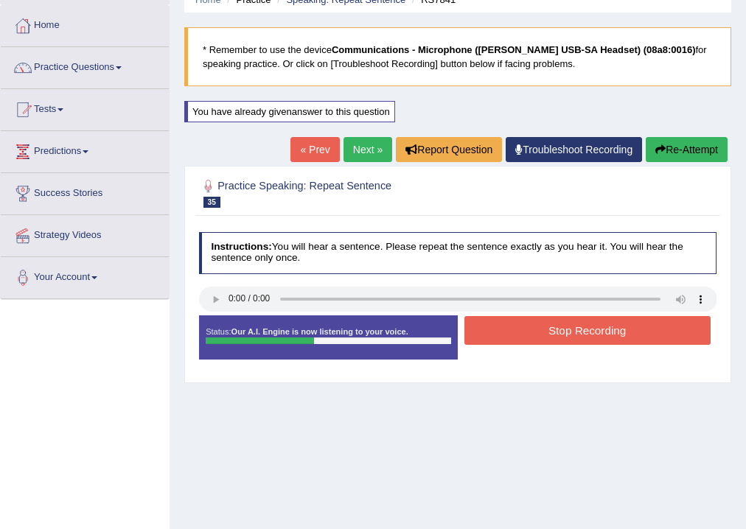
click at [513, 332] on button "Stop Recording" at bounding box center [587, 330] width 246 height 29
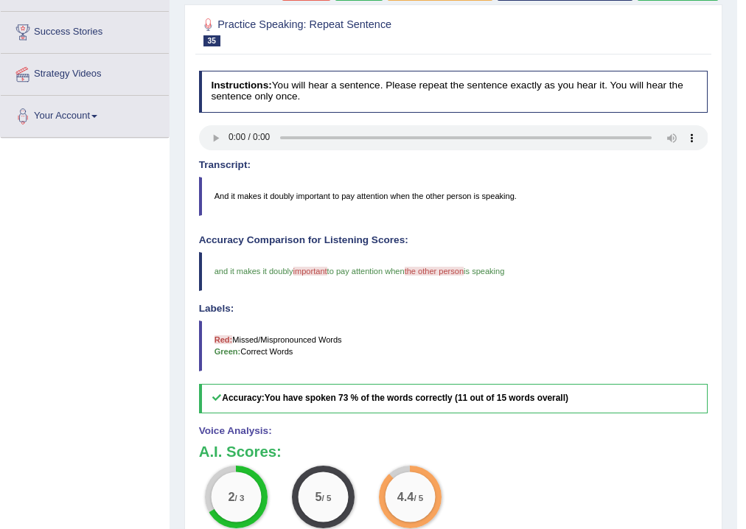
scroll to position [175, 0]
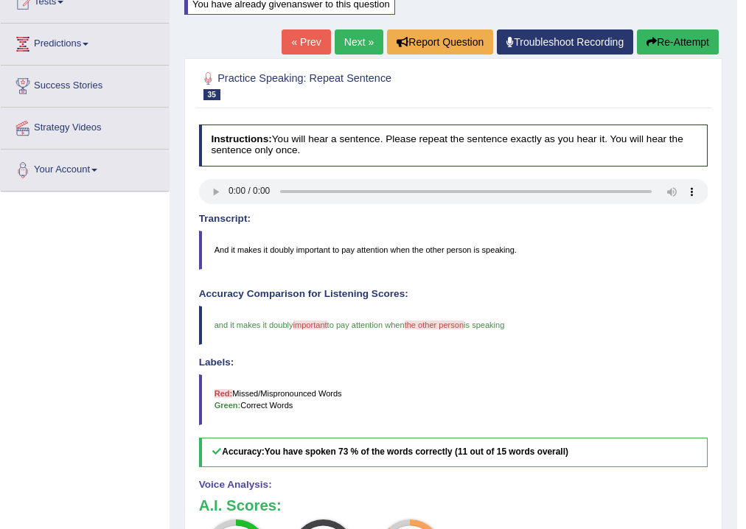
click at [353, 47] on link "Next »" at bounding box center [358, 41] width 49 height 25
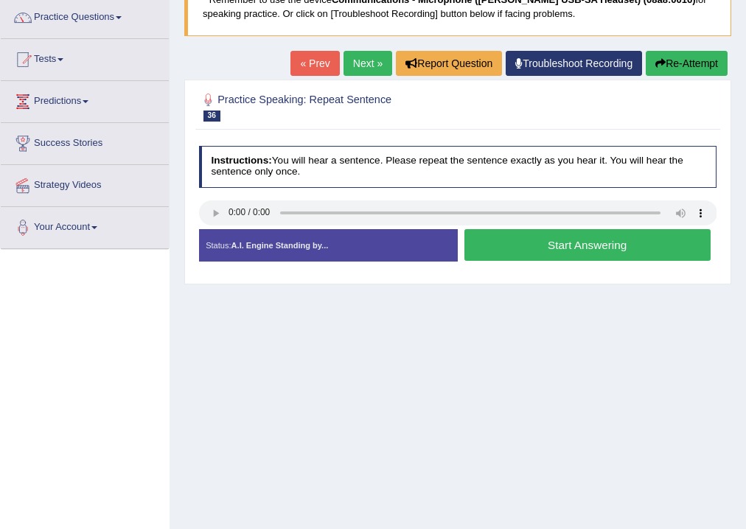
click at [592, 248] on button "Start Answering" at bounding box center [587, 245] width 246 height 32
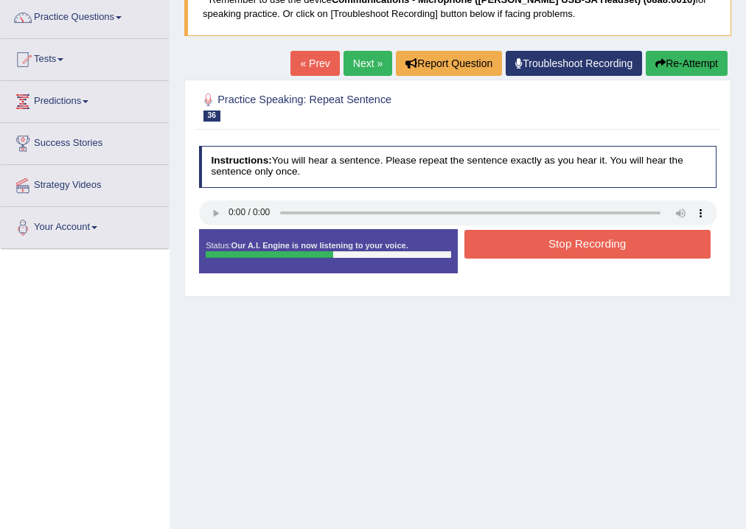
click at [589, 247] on button "Stop Recording" at bounding box center [587, 244] width 246 height 29
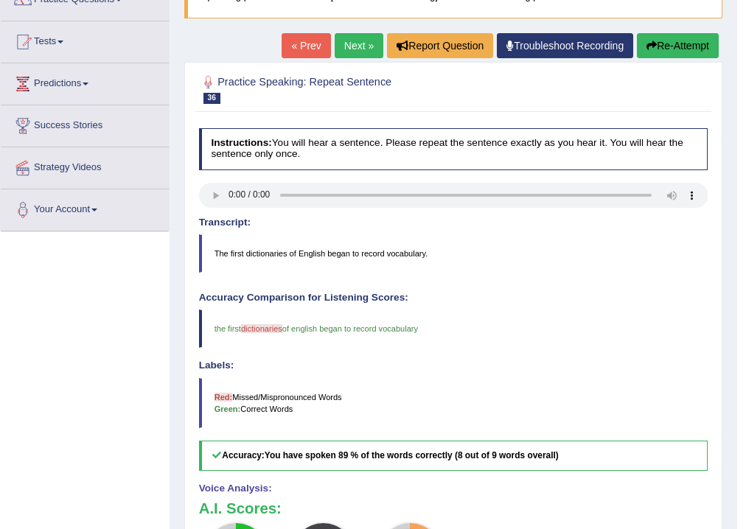
scroll to position [118, 0]
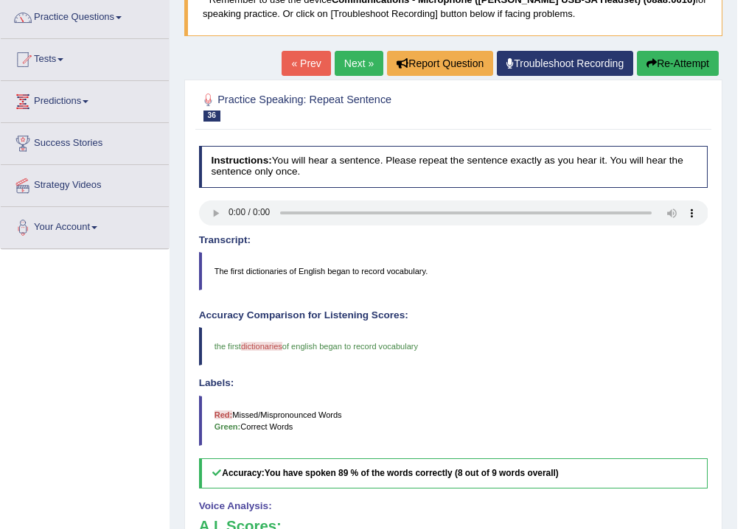
click at [354, 71] on link "Next »" at bounding box center [358, 63] width 49 height 25
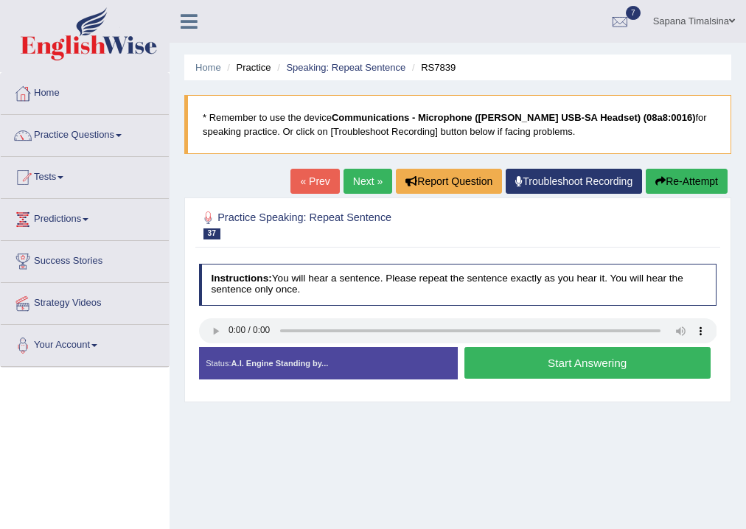
click at [556, 368] on button "Start Answering" at bounding box center [587, 363] width 246 height 32
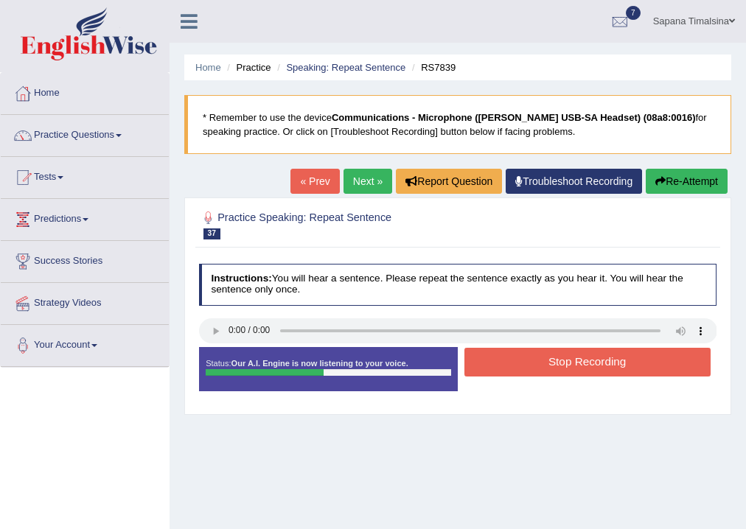
click at [538, 364] on button "Stop Recording" at bounding box center [587, 362] width 246 height 29
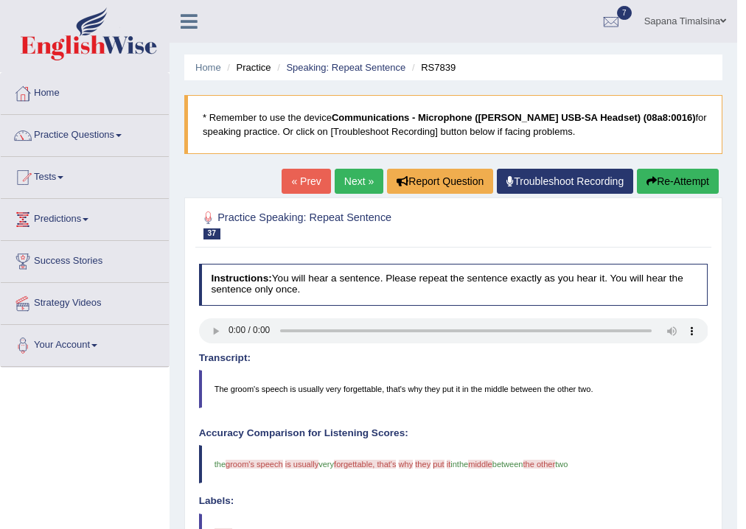
click at [667, 185] on button "Re-Attempt" at bounding box center [678, 181] width 82 height 25
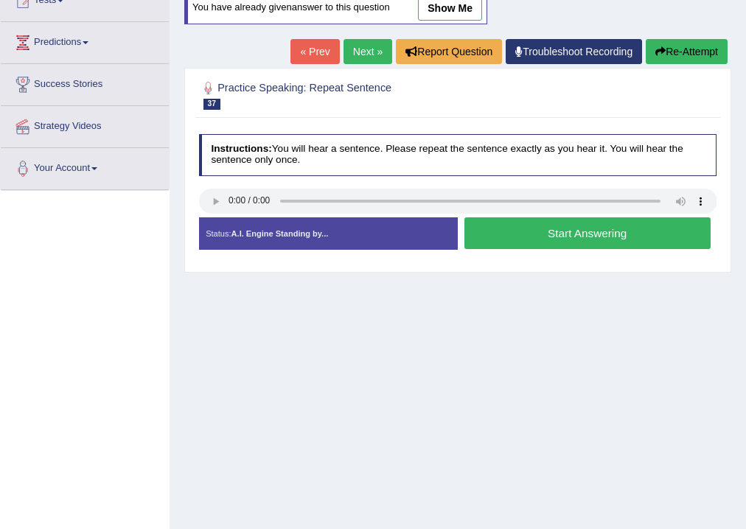
click at [539, 236] on button "Start Answering" at bounding box center [587, 233] width 246 height 32
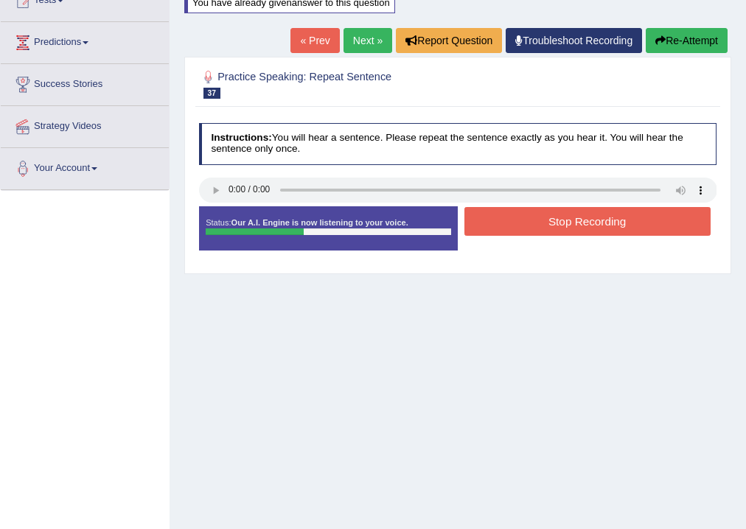
click at [553, 224] on button "Stop Recording" at bounding box center [587, 221] width 246 height 29
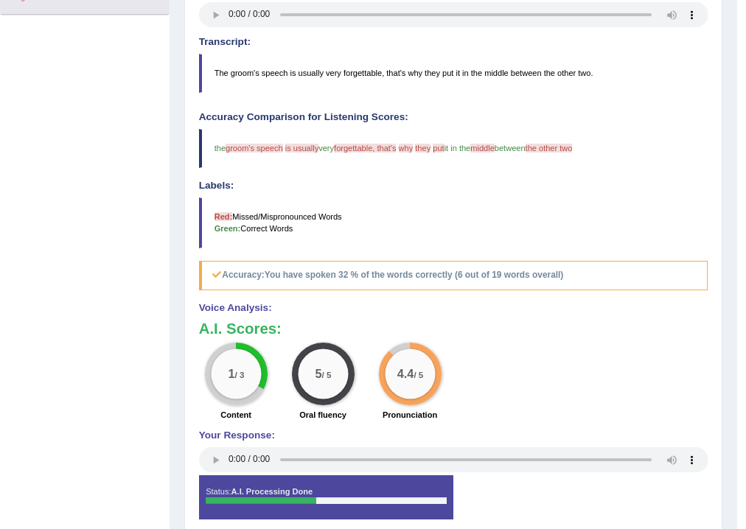
scroll to position [116, 0]
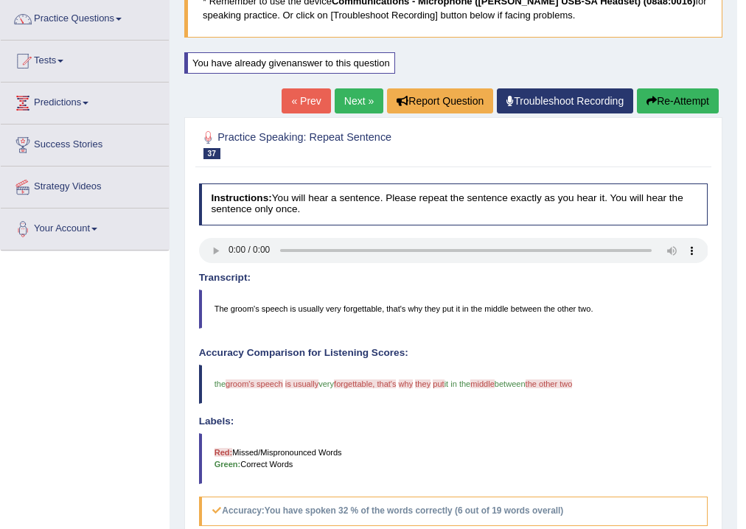
click at [660, 98] on button "Re-Attempt" at bounding box center [678, 100] width 82 height 25
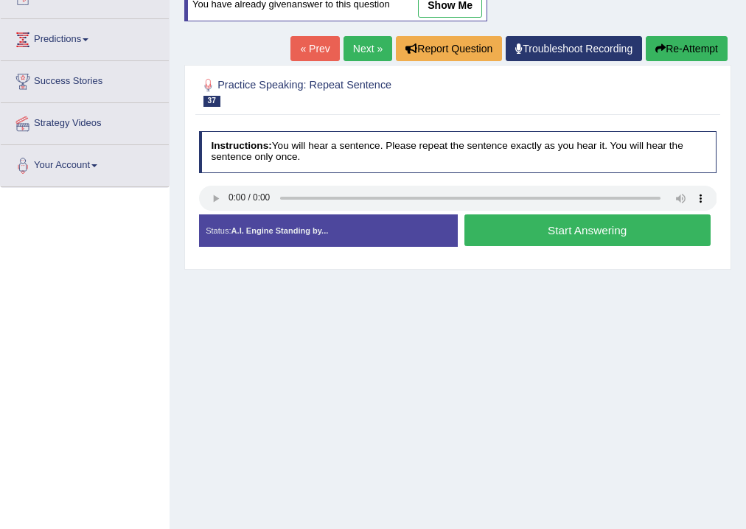
click at [548, 229] on button "Start Answering" at bounding box center [587, 230] width 246 height 32
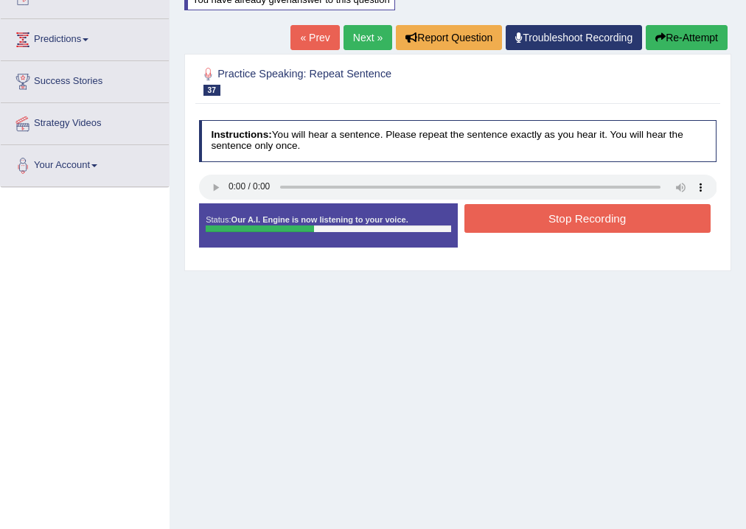
click at [548, 221] on button "Stop Recording" at bounding box center [587, 218] width 246 height 29
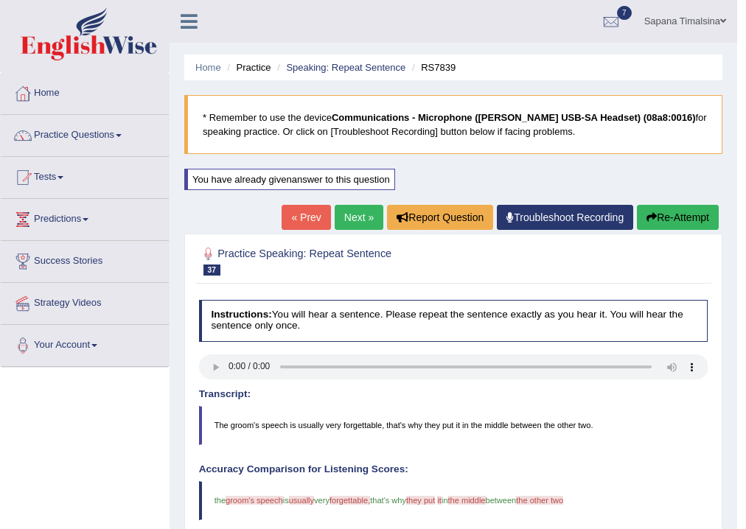
click at [666, 221] on button "Re-Attempt" at bounding box center [678, 217] width 82 height 25
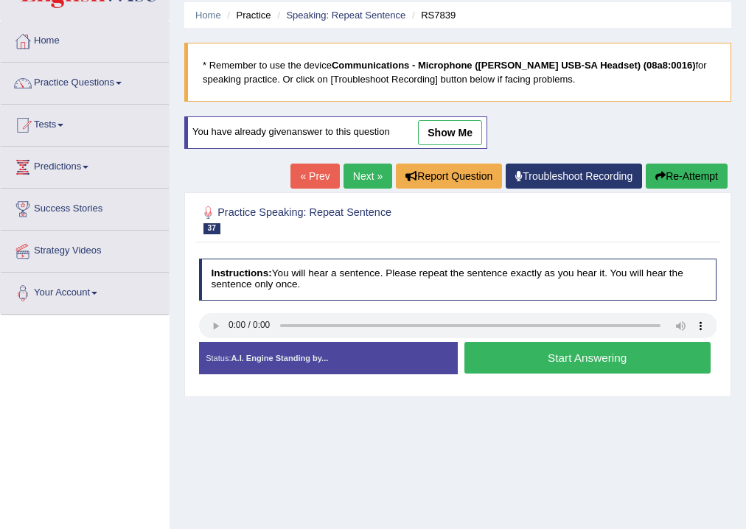
scroll to position [118, 0]
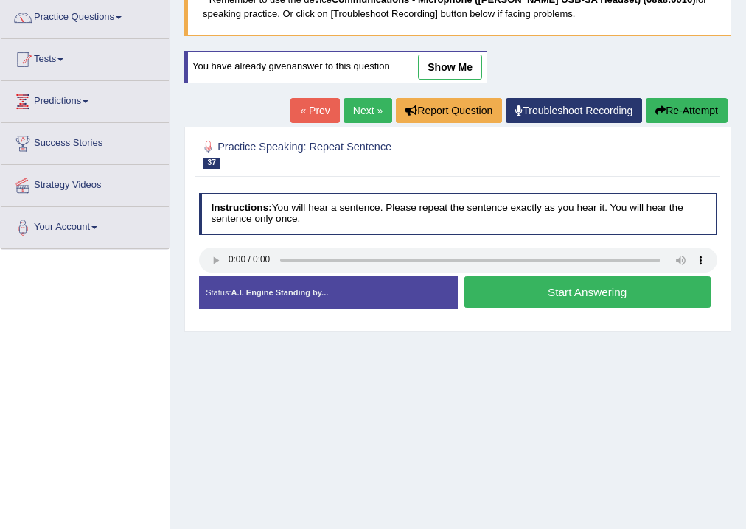
click at [533, 297] on button "Start Answering" at bounding box center [587, 292] width 246 height 32
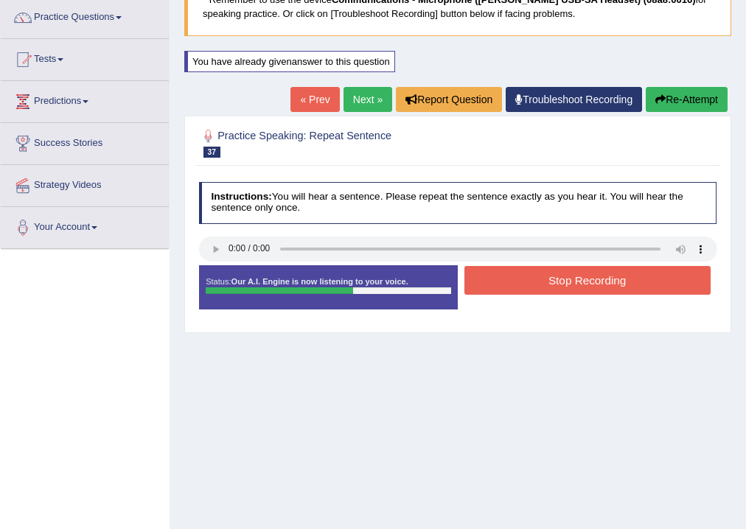
click at [565, 283] on button "Stop Recording" at bounding box center [587, 280] width 246 height 29
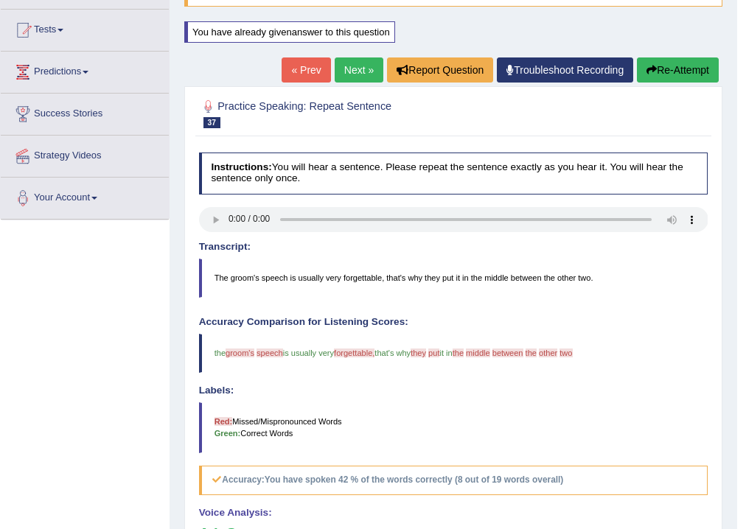
scroll to position [116, 0]
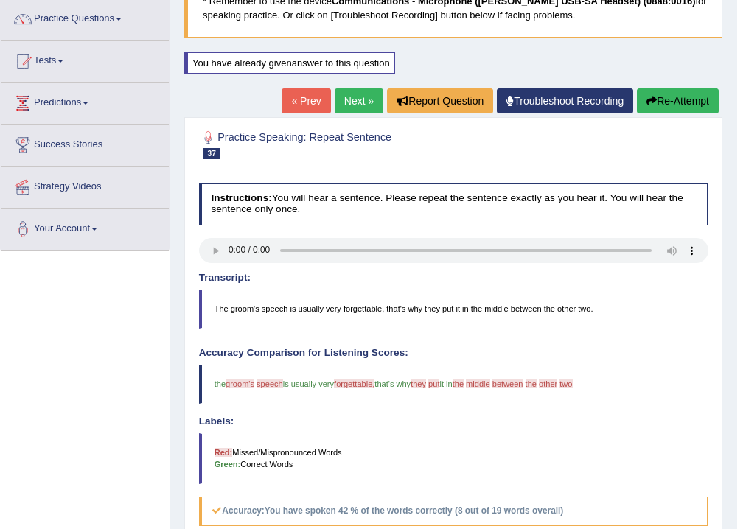
click at [692, 102] on button "Re-Attempt" at bounding box center [678, 100] width 82 height 25
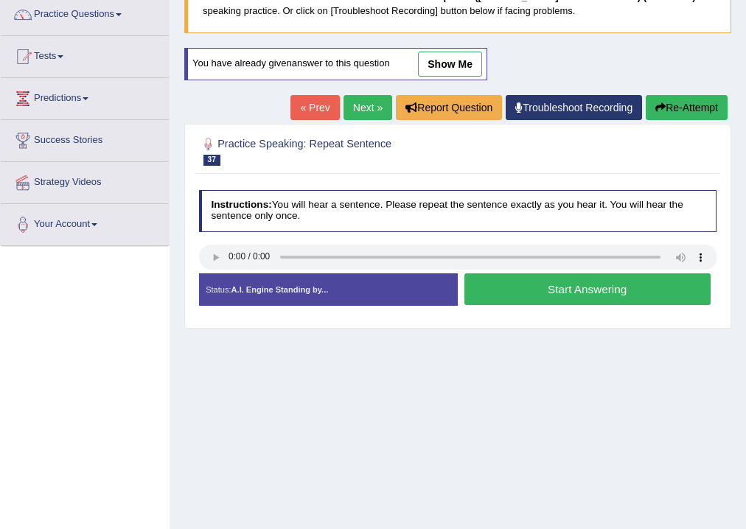
click at [516, 301] on button "Start Answering" at bounding box center [587, 289] width 246 height 32
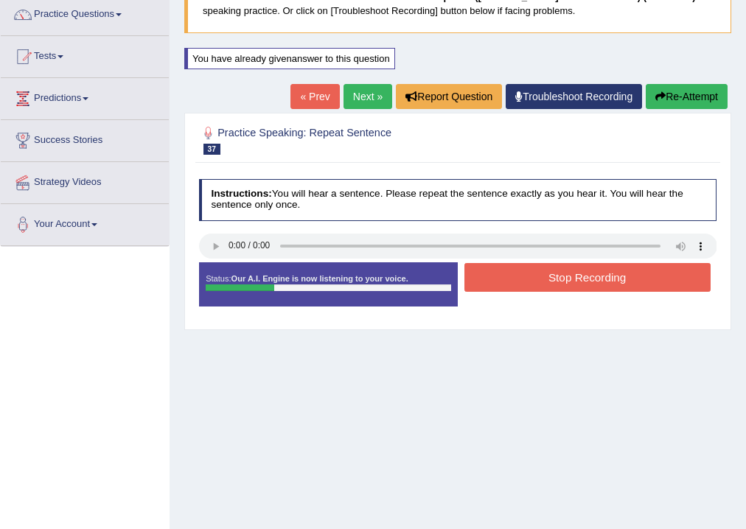
click at [523, 287] on button "Stop Recording" at bounding box center [587, 277] width 246 height 29
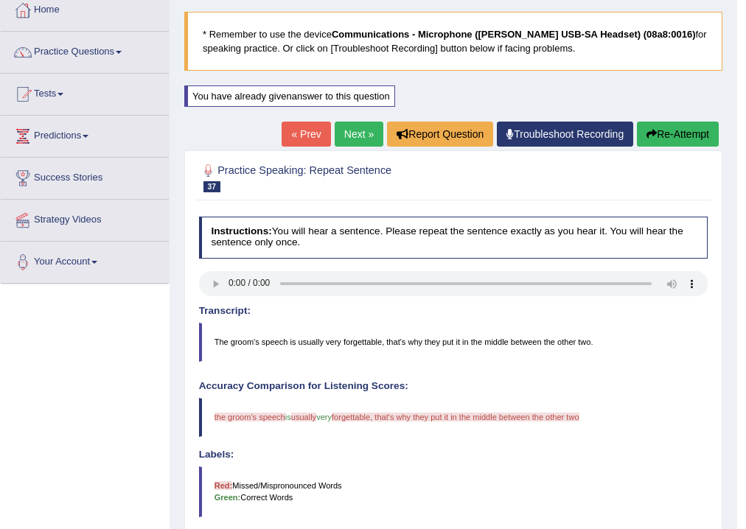
scroll to position [62, 0]
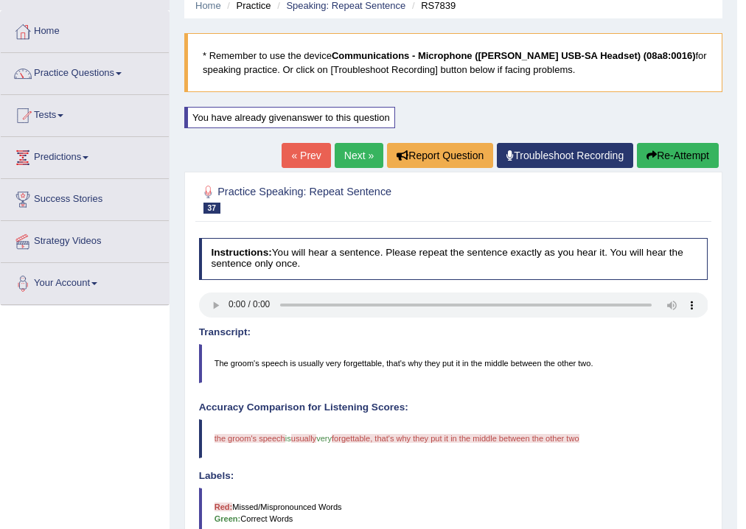
click at [643, 161] on button "Re-Attempt" at bounding box center [678, 155] width 82 height 25
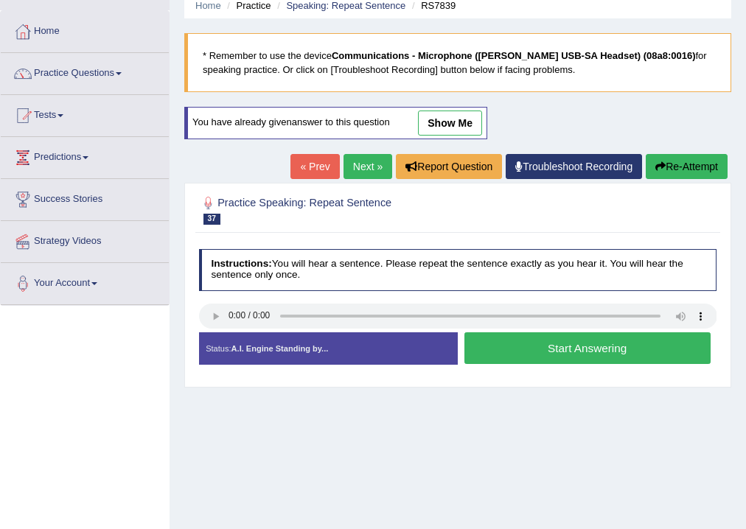
click at [541, 353] on button "Start Answering" at bounding box center [587, 348] width 246 height 32
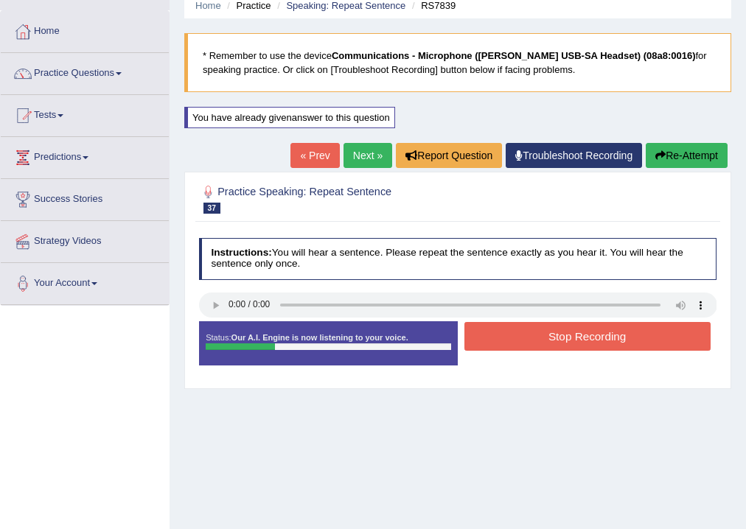
click at [541, 352] on div "Status: Our A.I. Engine is now listening to your voice. Start Answering Stop Re…" at bounding box center [458, 349] width 518 height 57
click at [546, 341] on button "Stop Recording" at bounding box center [587, 336] width 246 height 29
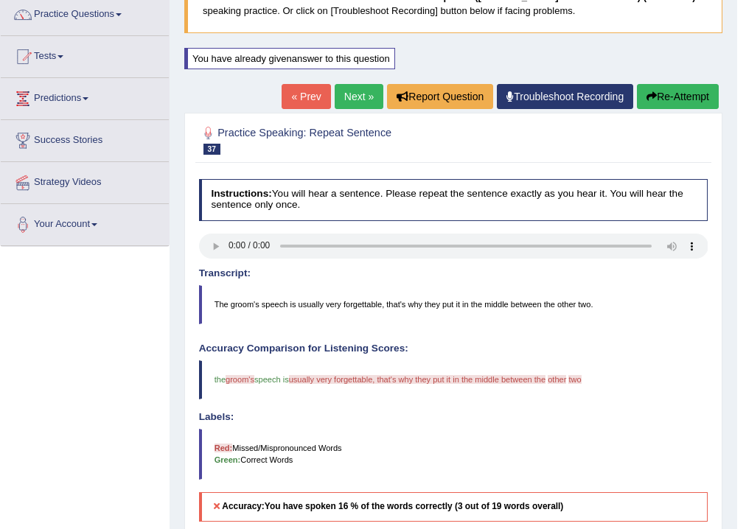
scroll to position [62, 0]
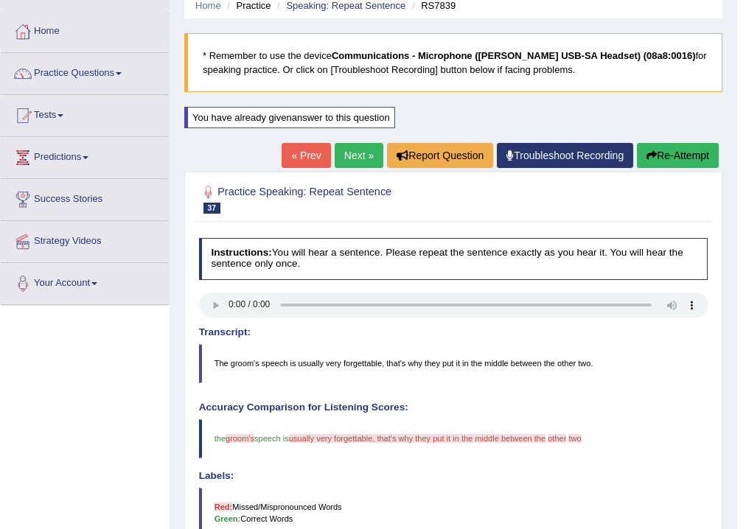
click at [647, 159] on icon "button" at bounding box center [651, 155] width 10 height 10
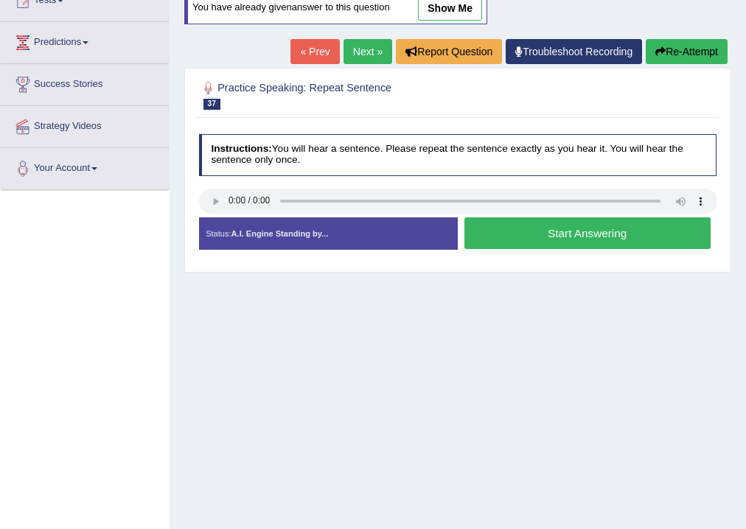
scroll to position [180, 0]
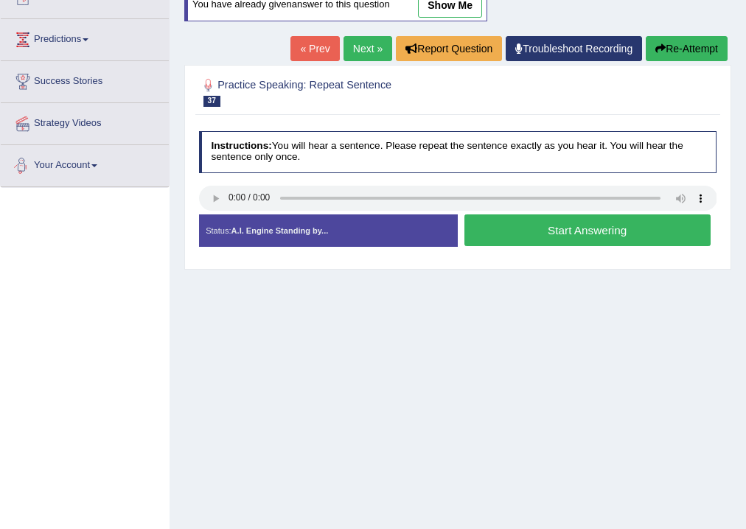
click at [567, 231] on button "Start Answering" at bounding box center [587, 230] width 246 height 32
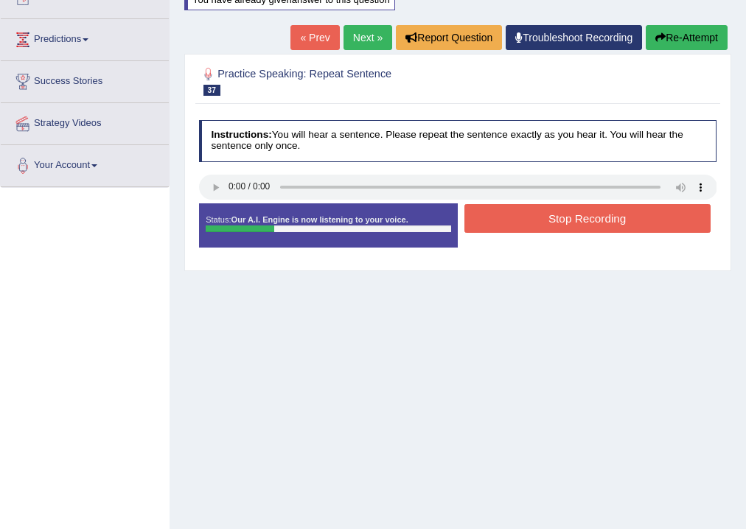
click at [561, 222] on button "Stop Recording" at bounding box center [587, 218] width 246 height 29
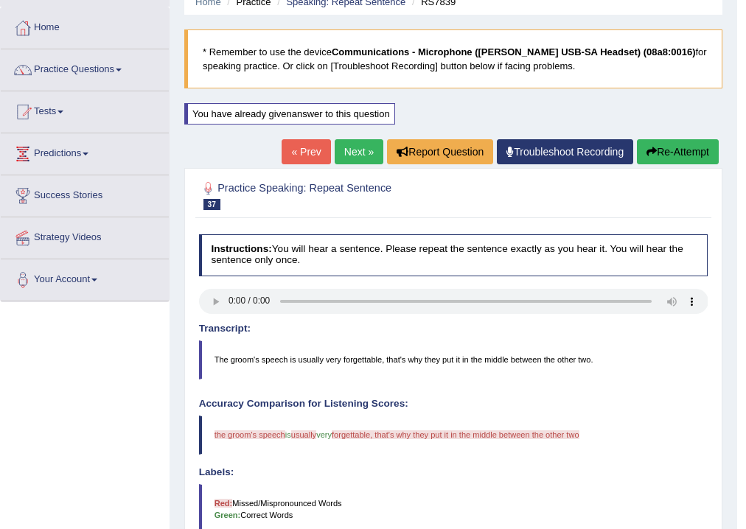
scroll to position [0, 0]
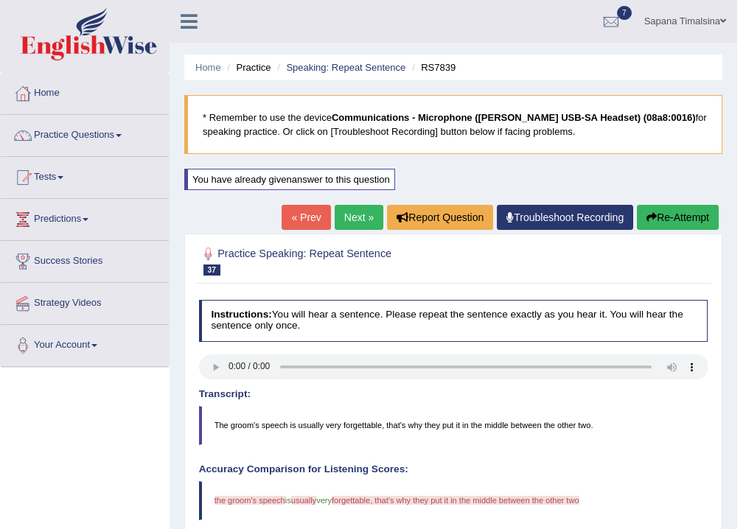
click at [657, 211] on button "Re-Attempt" at bounding box center [678, 217] width 82 height 25
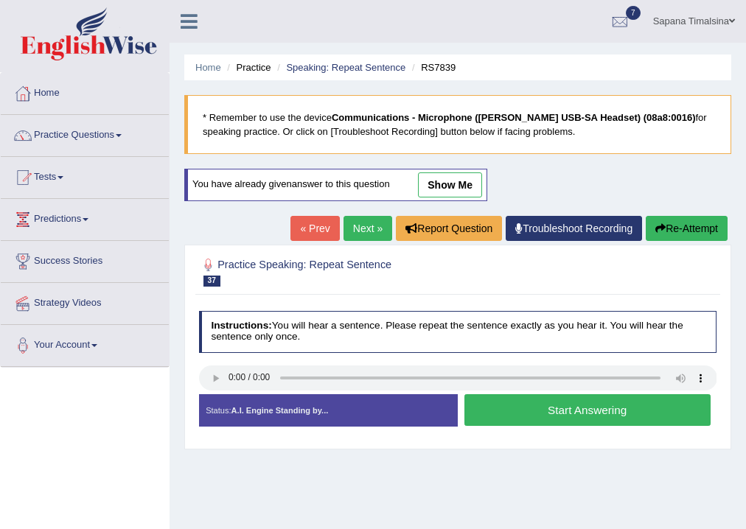
click at [505, 417] on button "Start Answering" at bounding box center [587, 410] width 246 height 32
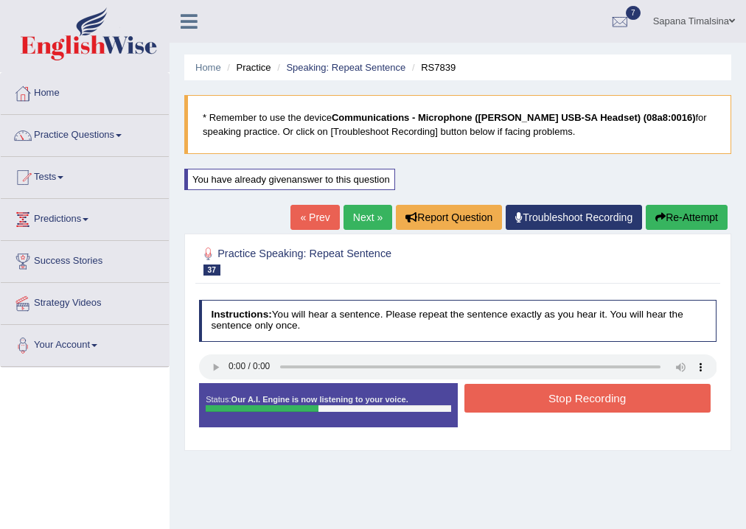
click at [531, 395] on button "Stop Recording" at bounding box center [587, 398] width 246 height 29
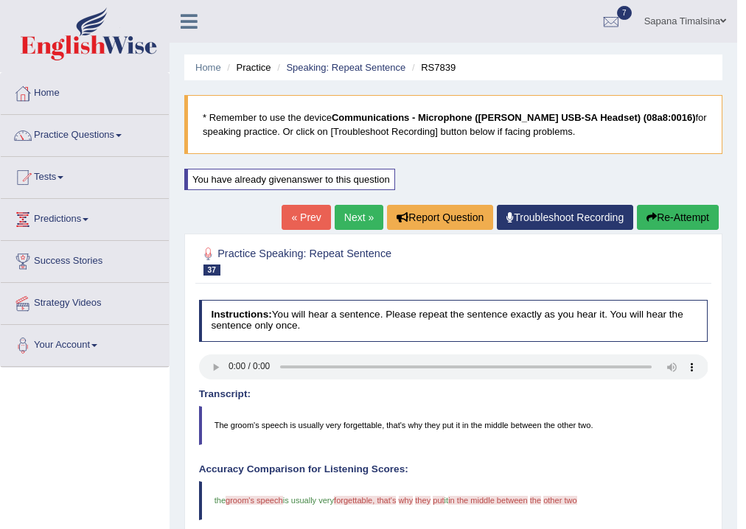
click at [342, 220] on link "Next »" at bounding box center [358, 217] width 49 height 25
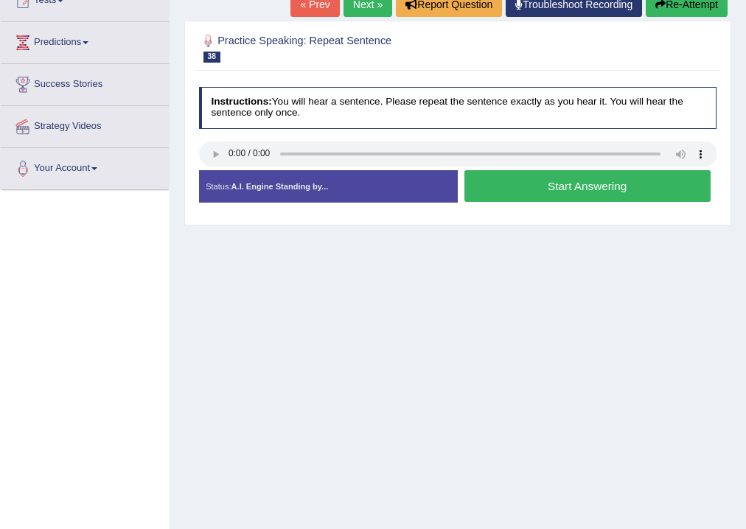
click at [575, 183] on button "Start Answering" at bounding box center [587, 186] width 246 height 32
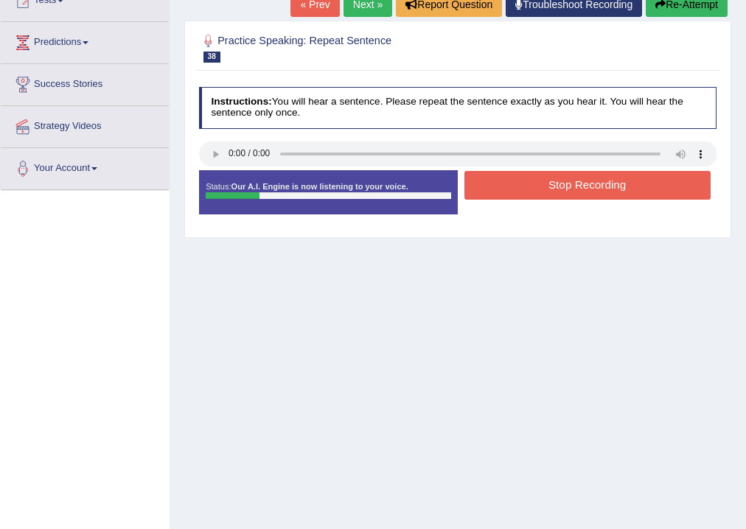
click at [569, 189] on button "Stop Recording" at bounding box center [587, 185] width 246 height 29
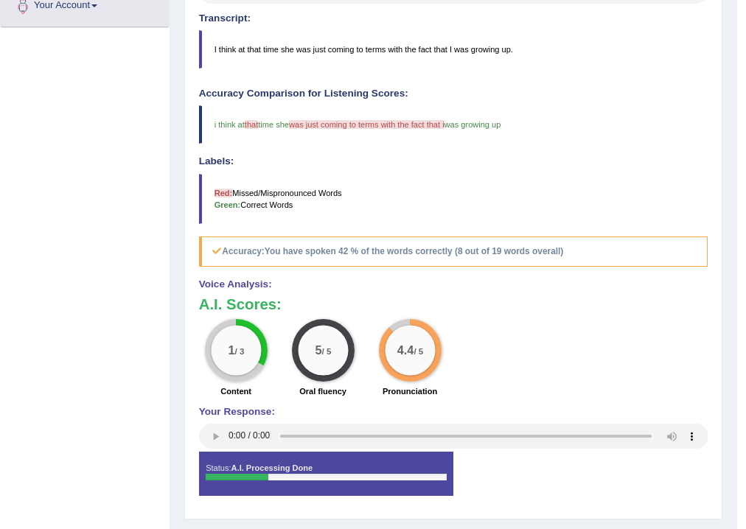
scroll to position [375, 0]
